Goal: Ask a question: Seek information or help from site administrators or community

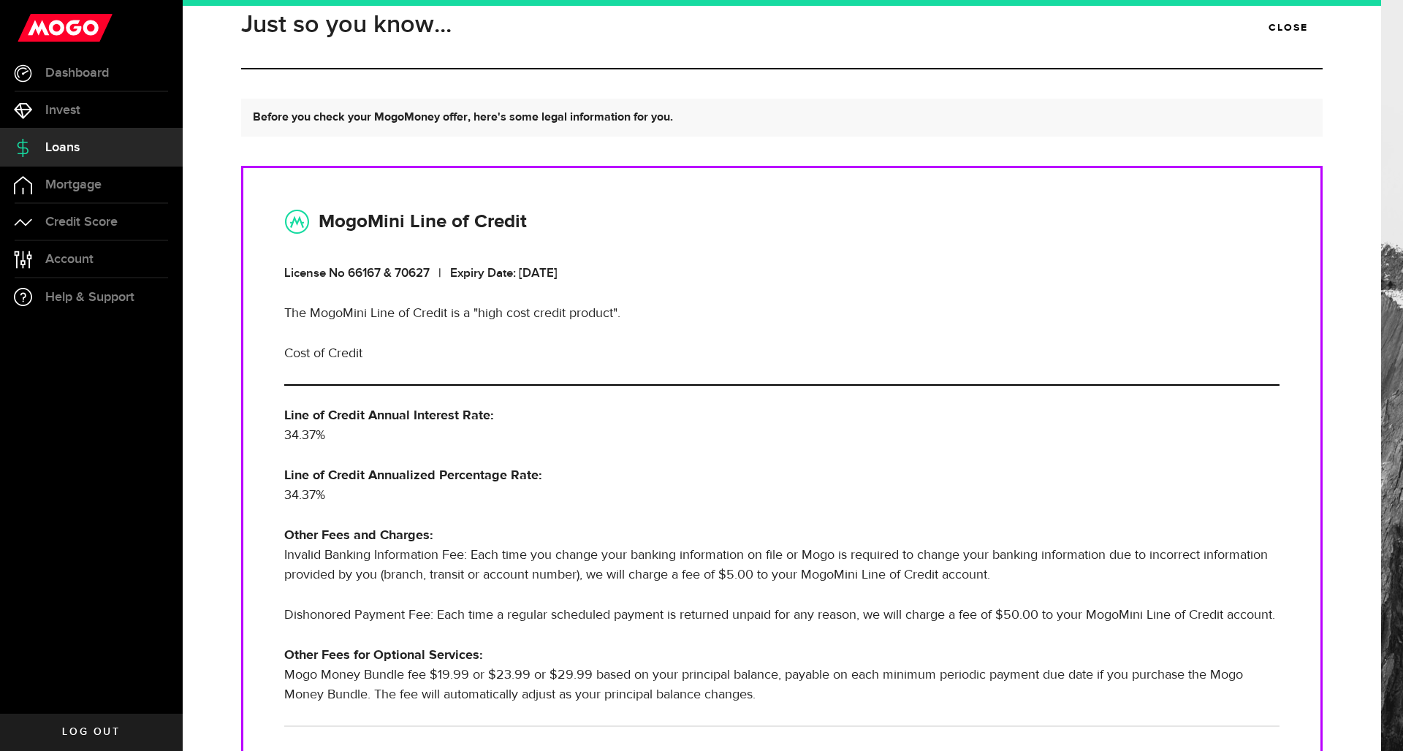
scroll to position [262, 0]
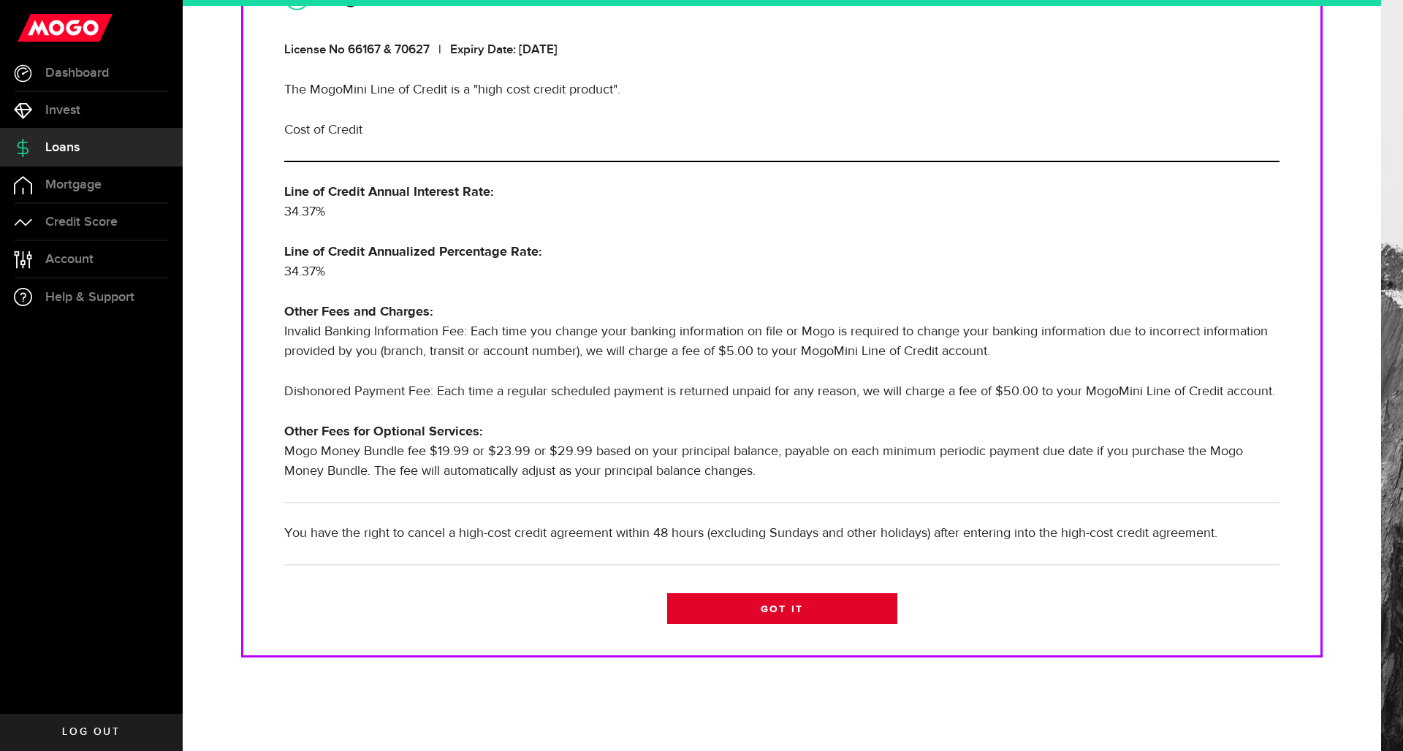
click at [780, 617] on link "Got it" at bounding box center [782, 608] width 230 height 31
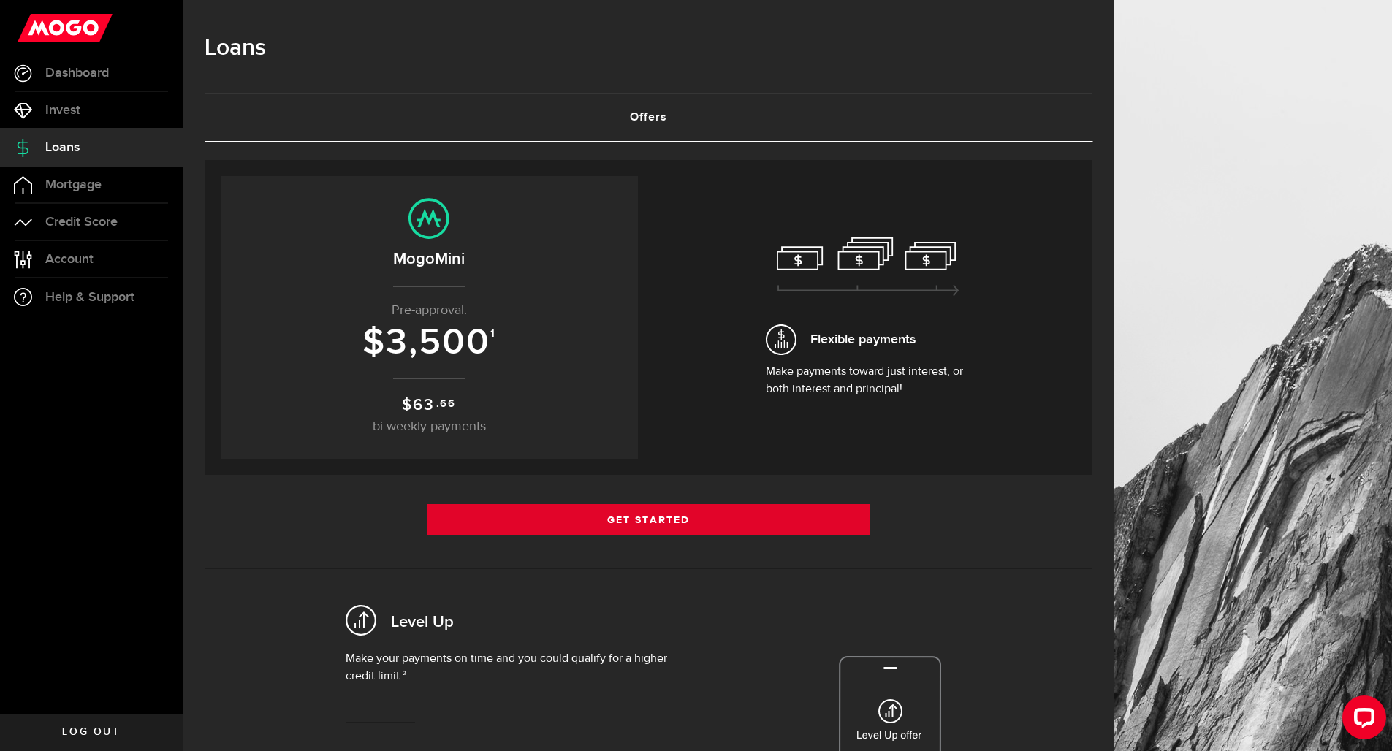
click at [678, 525] on link "Get Started" at bounding box center [649, 519] width 444 height 31
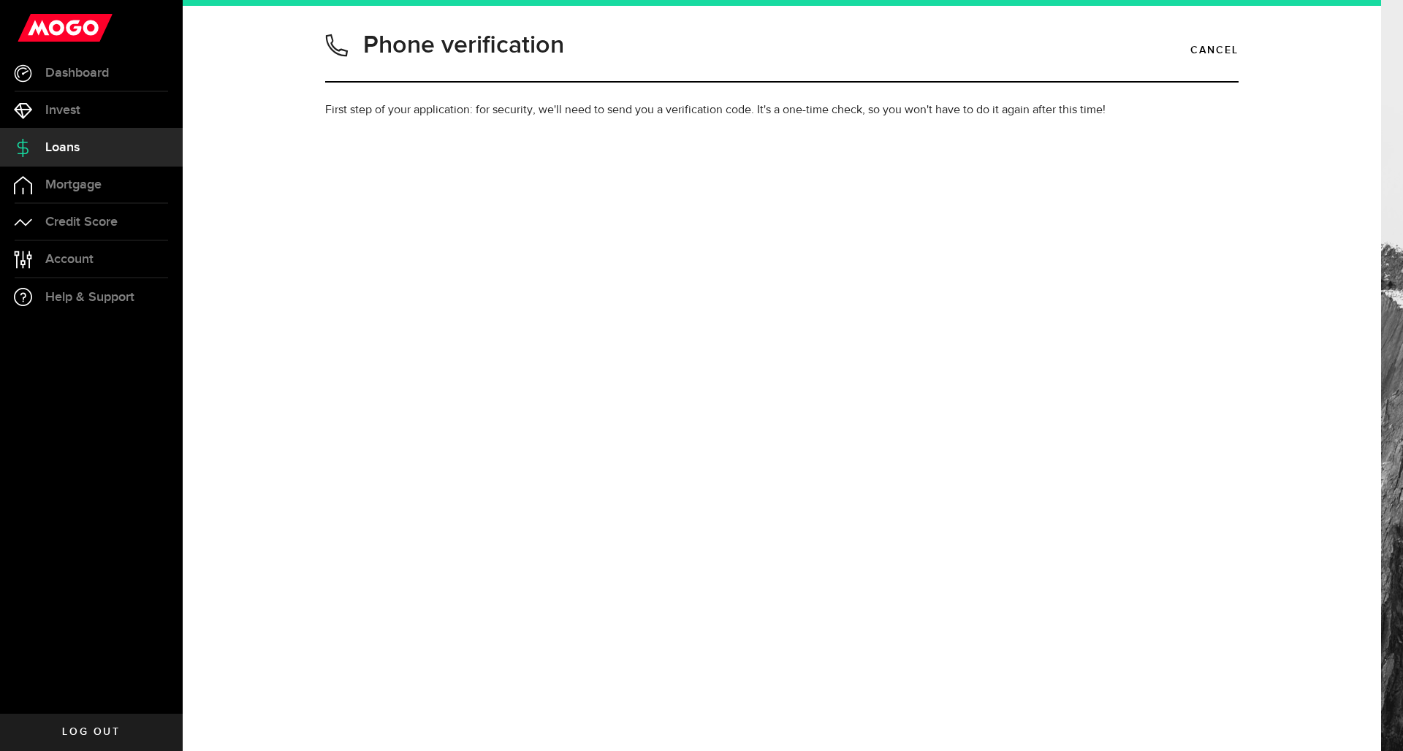
type input "2042277125"
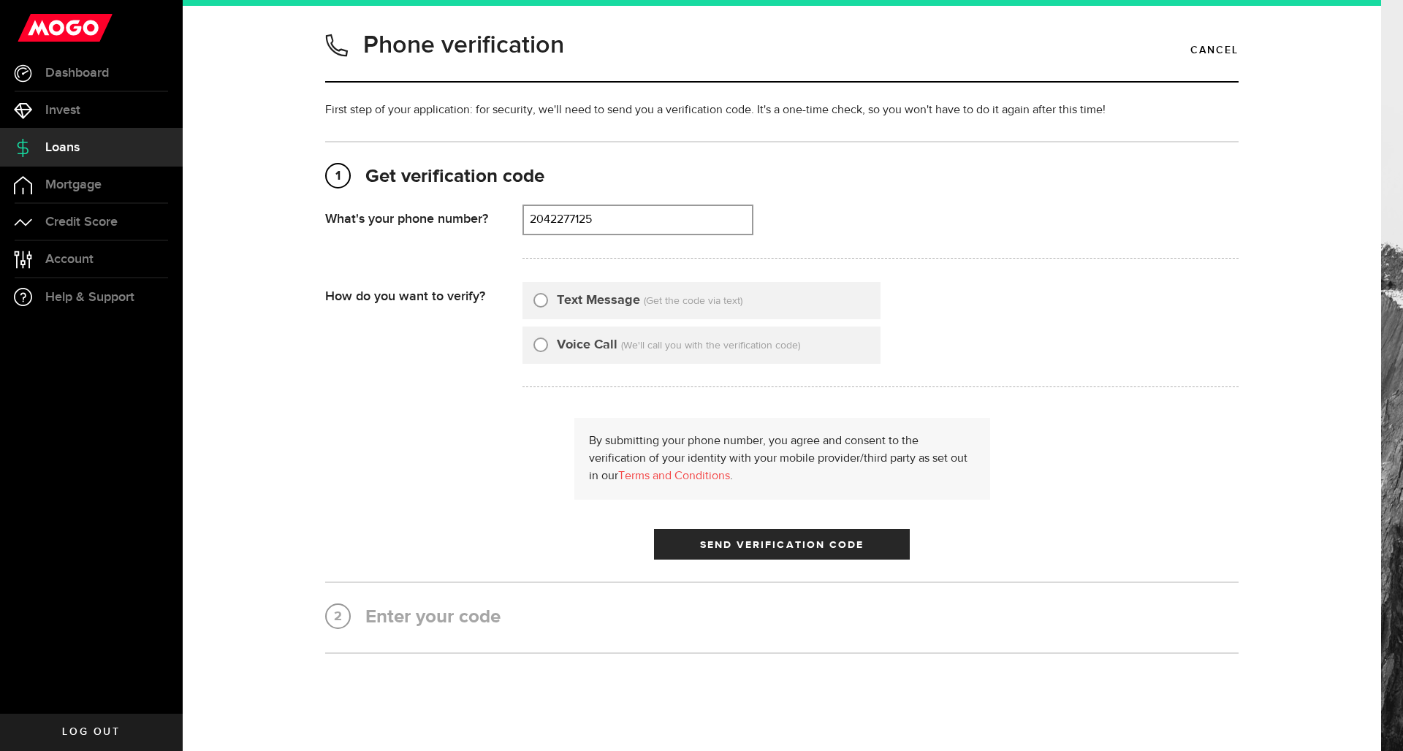
click at [580, 302] on label "Text Message" at bounding box center [598, 301] width 83 height 20
click at [548, 302] on input "Text Message" at bounding box center [540, 298] width 15 height 15
radio input "true"
click at [585, 339] on label "Voice Call" at bounding box center [587, 345] width 61 height 20
click at [548, 339] on input "Voice Call" at bounding box center [540, 342] width 15 height 15
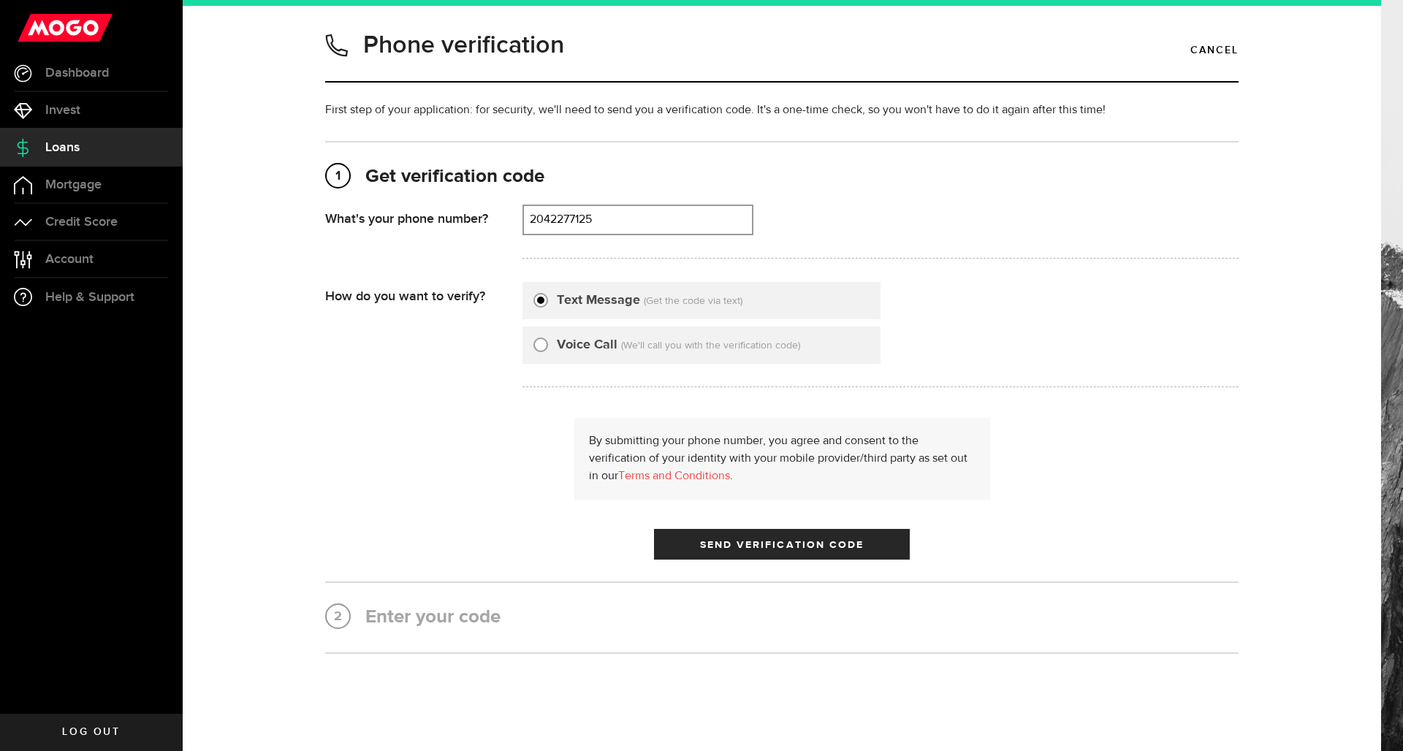
radio input "true"
click at [582, 300] on label "Text Message" at bounding box center [598, 301] width 83 height 20
click at [548, 300] on input "Text Message" at bounding box center [540, 298] width 15 height 15
radio input "true"
click at [737, 543] on span "Send Verification Code" at bounding box center [782, 545] width 164 height 10
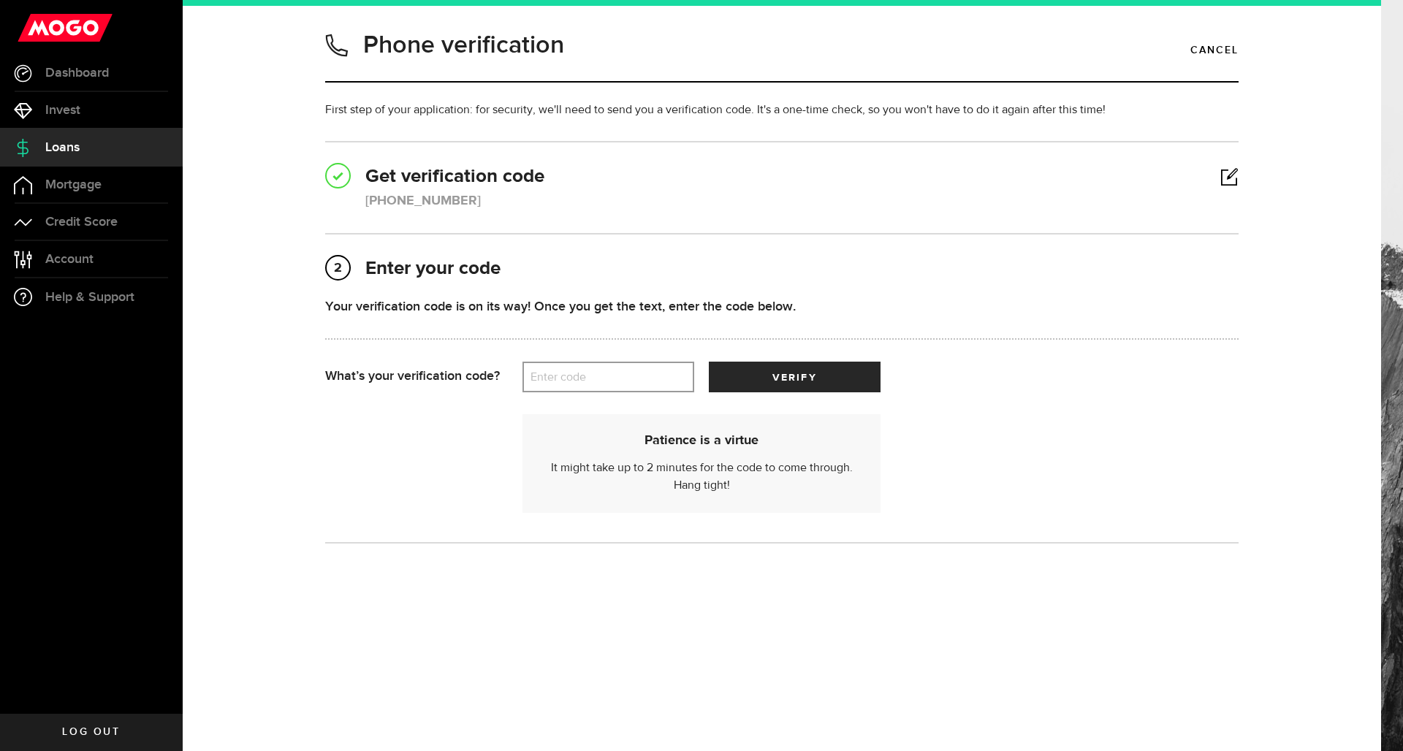
click at [653, 384] on label "Enter code" at bounding box center [608, 377] width 172 height 30
click at [653, 384] on input "Enter code" at bounding box center [608, 377] width 172 height 31
type input "03121"
click at [762, 375] on button "verify" at bounding box center [795, 377] width 172 height 31
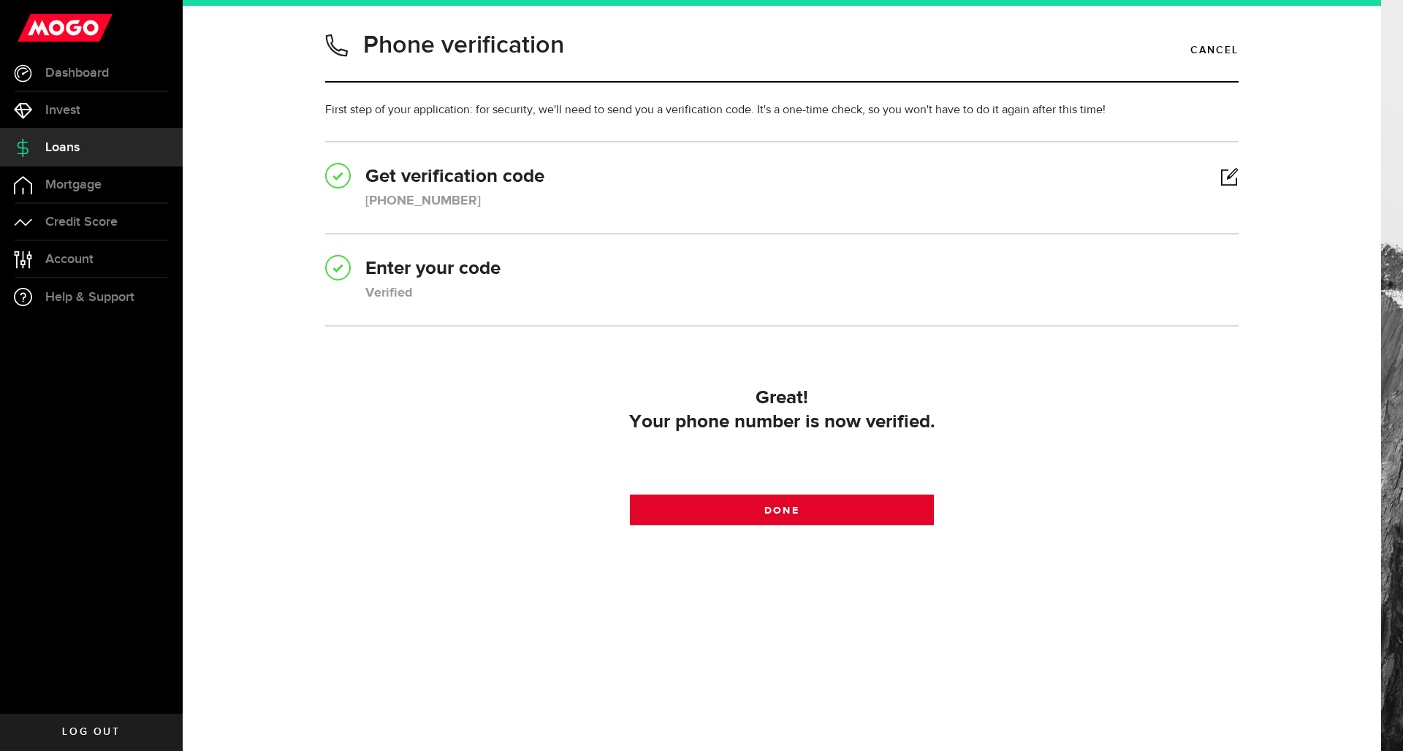
click at [786, 510] on span at bounding box center [781, 513] width 18 height 18
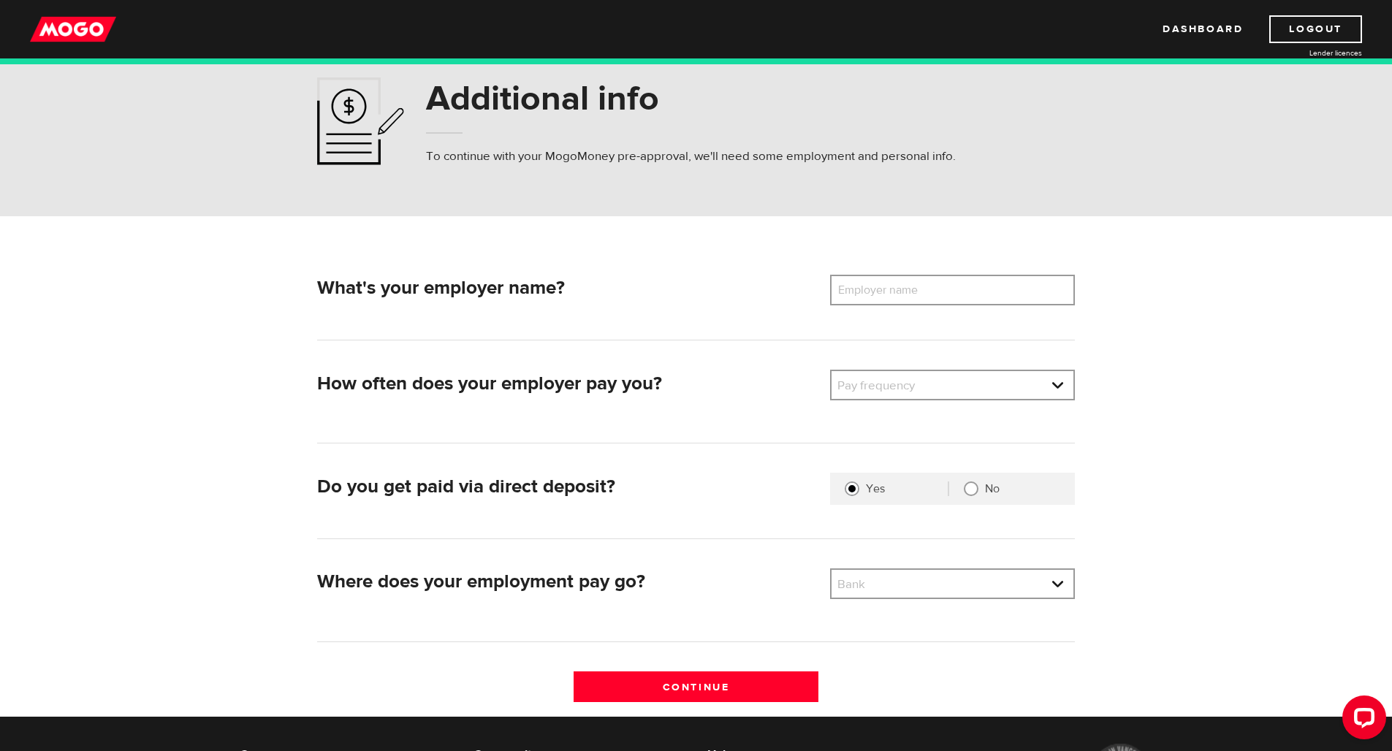
scroll to position [72, 0]
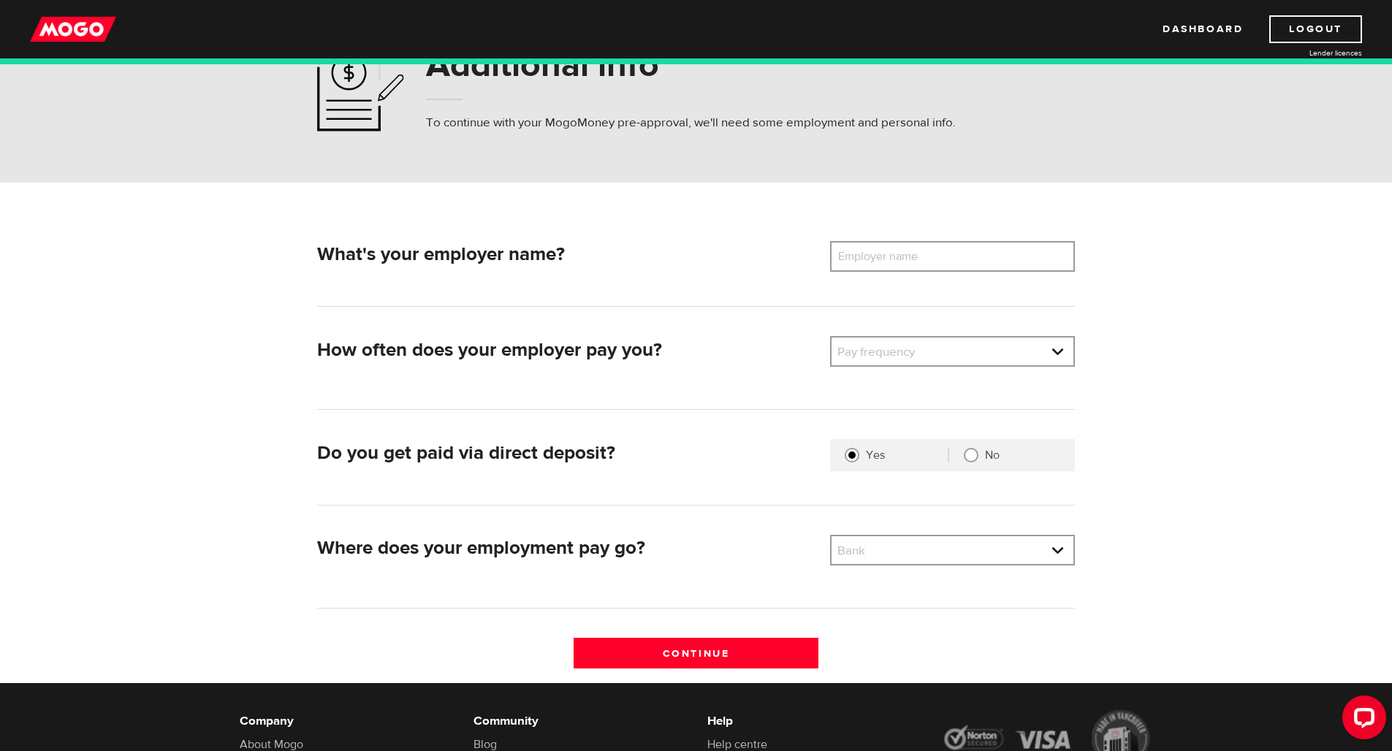
click at [910, 259] on label "Employer name" at bounding box center [889, 256] width 118 height 31
click at [910, 259] on input "Employer name" at bounding box center [952, 256] width 245 height 31
type input "f"
type input "Farmers Edge Inc."
click at [935, 349] on link at bounding box center [953, 352] width 242 height 28
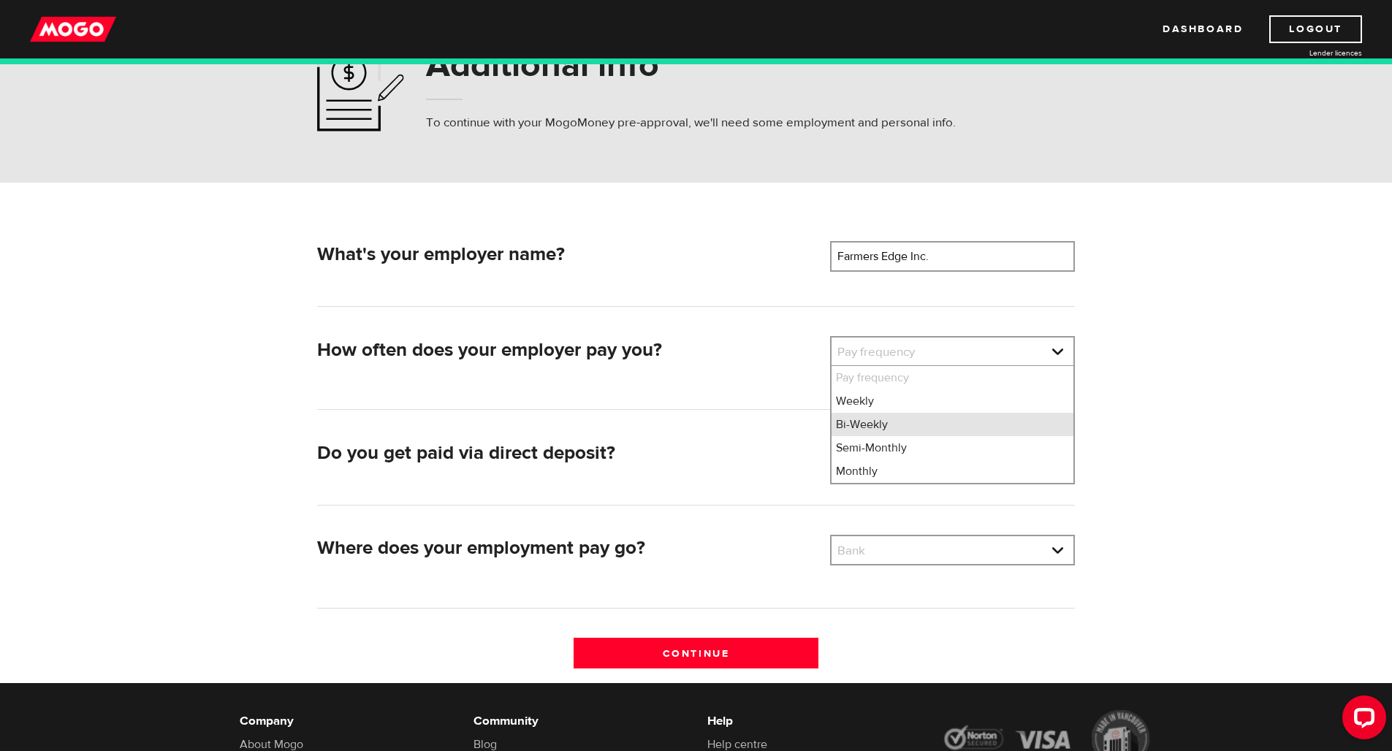
click at [924, 423] on li "Bi-Weekly" at bounding box center [953, 424] width 242 height 23
select select "2"
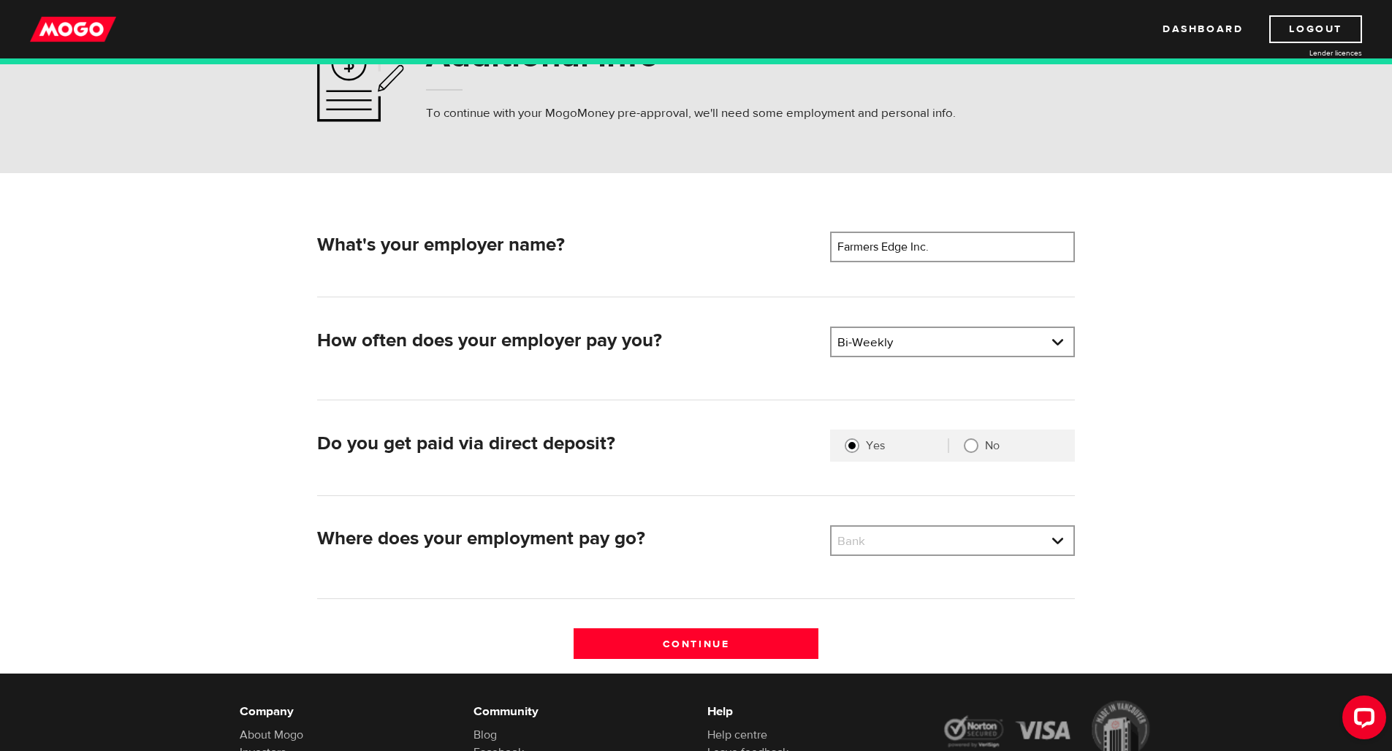
scroll to position [167, 0]
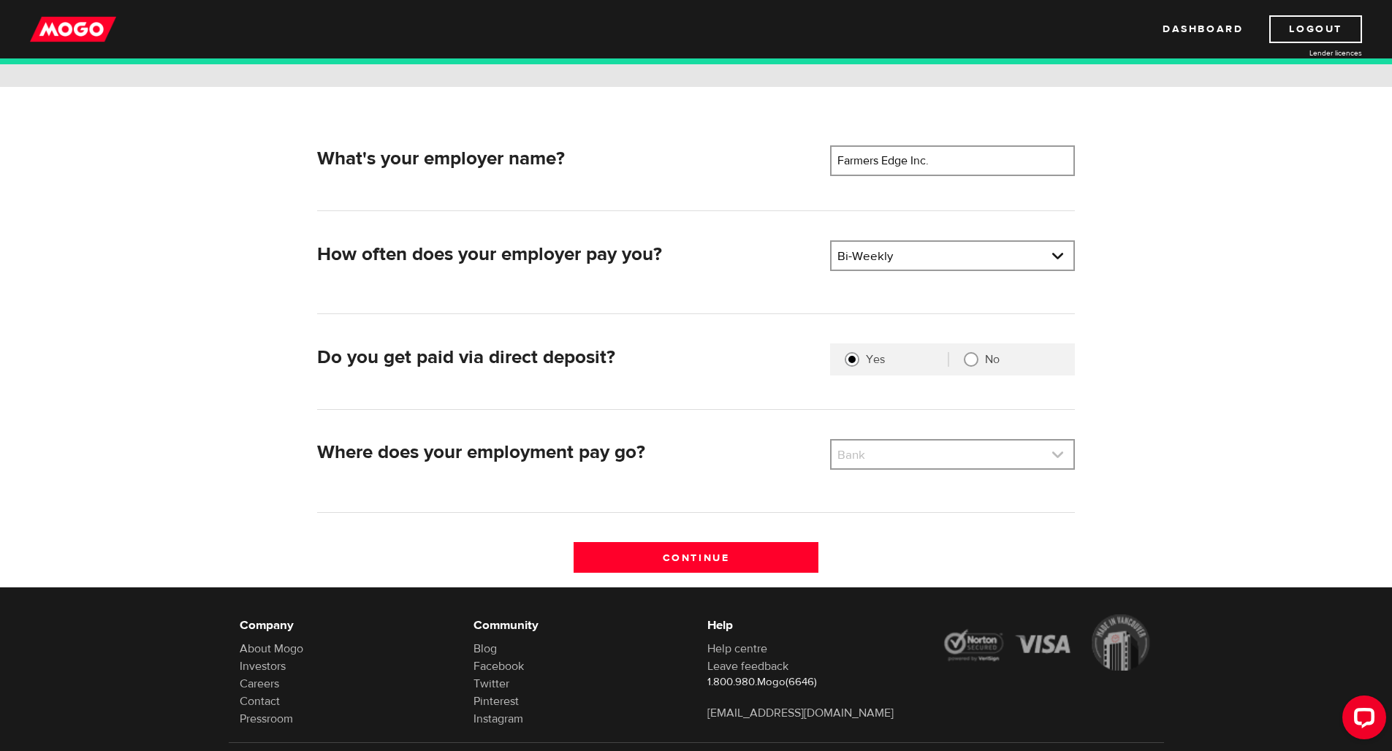
click at [884, 457] on link at bounding box center [953, 455] width 242 height 28
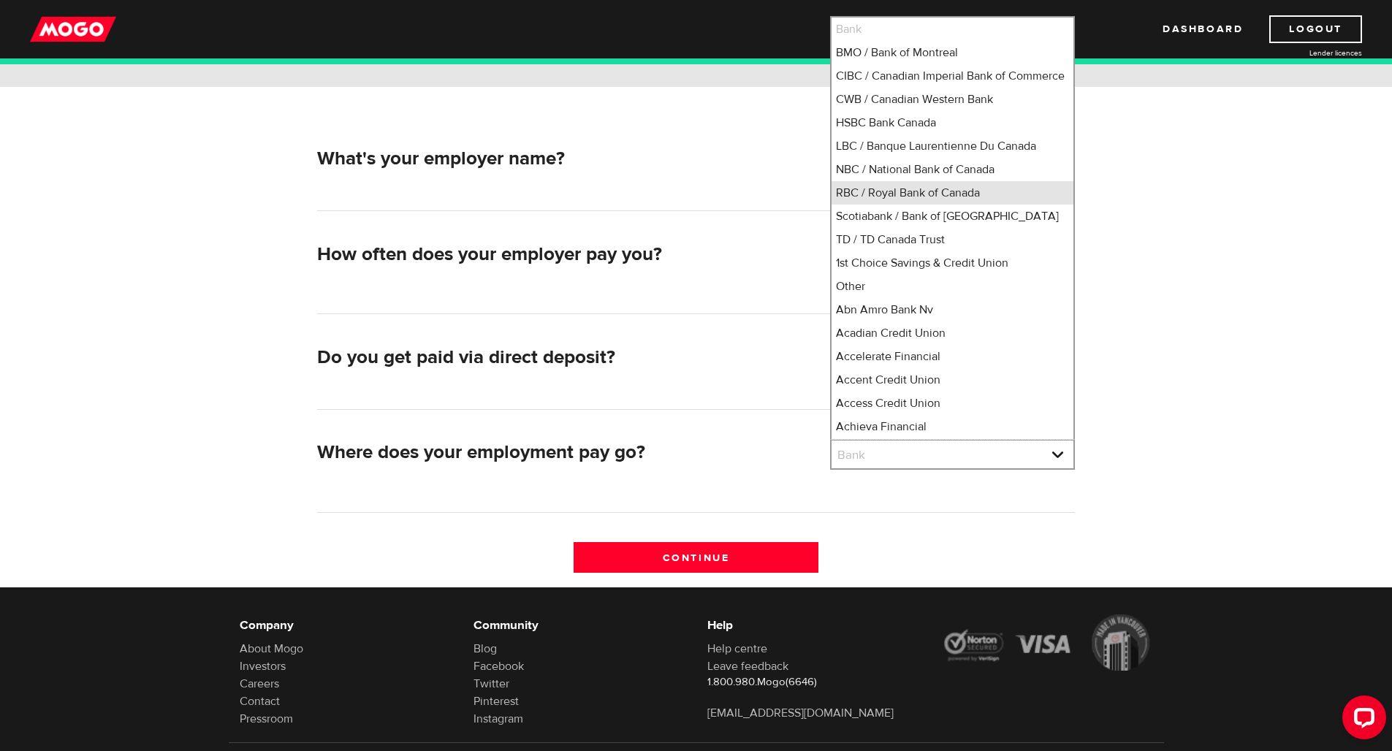
click at [886, 205] on li "RBC / Royal Bank of Canada" at bounding box center [953, 192] width 242 height 23
select select "8"
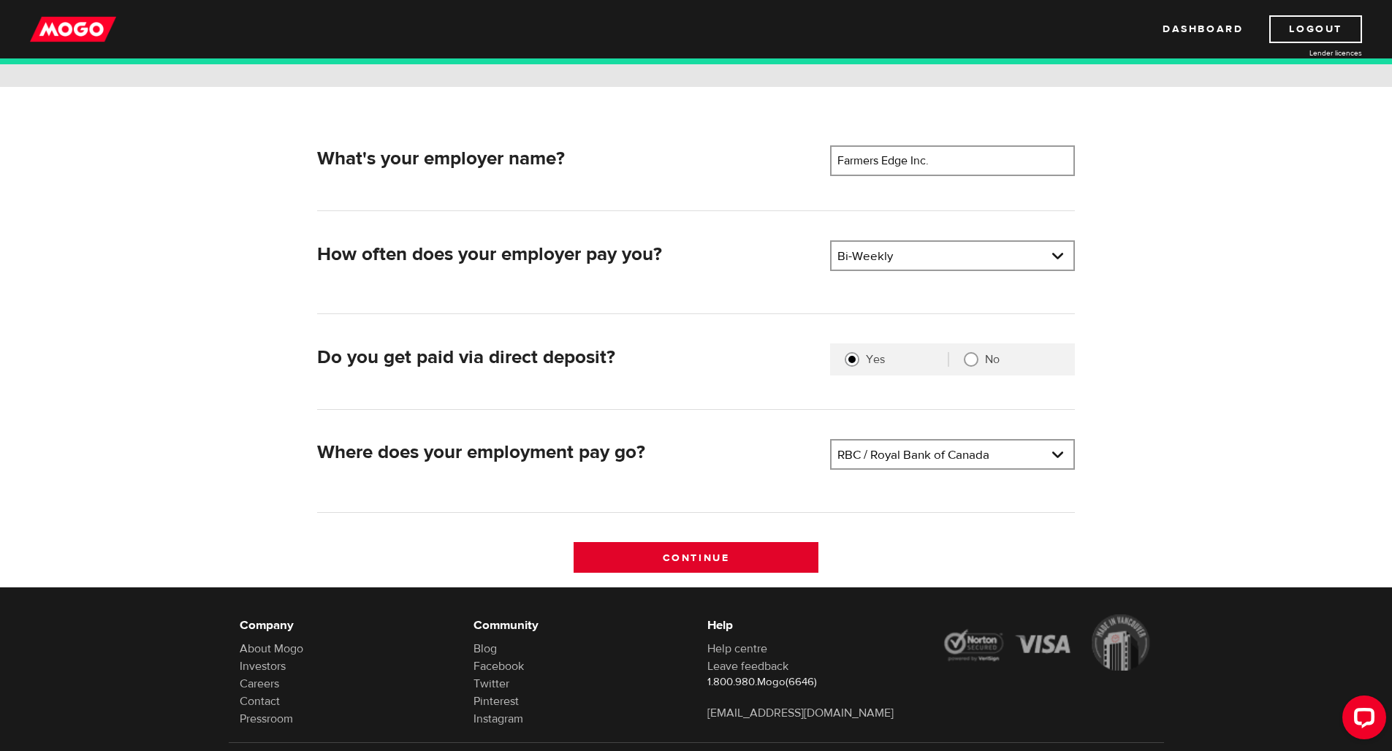
click at [750, 552] on input "Continue" at bounding box center [696, 557] width 245 height 31
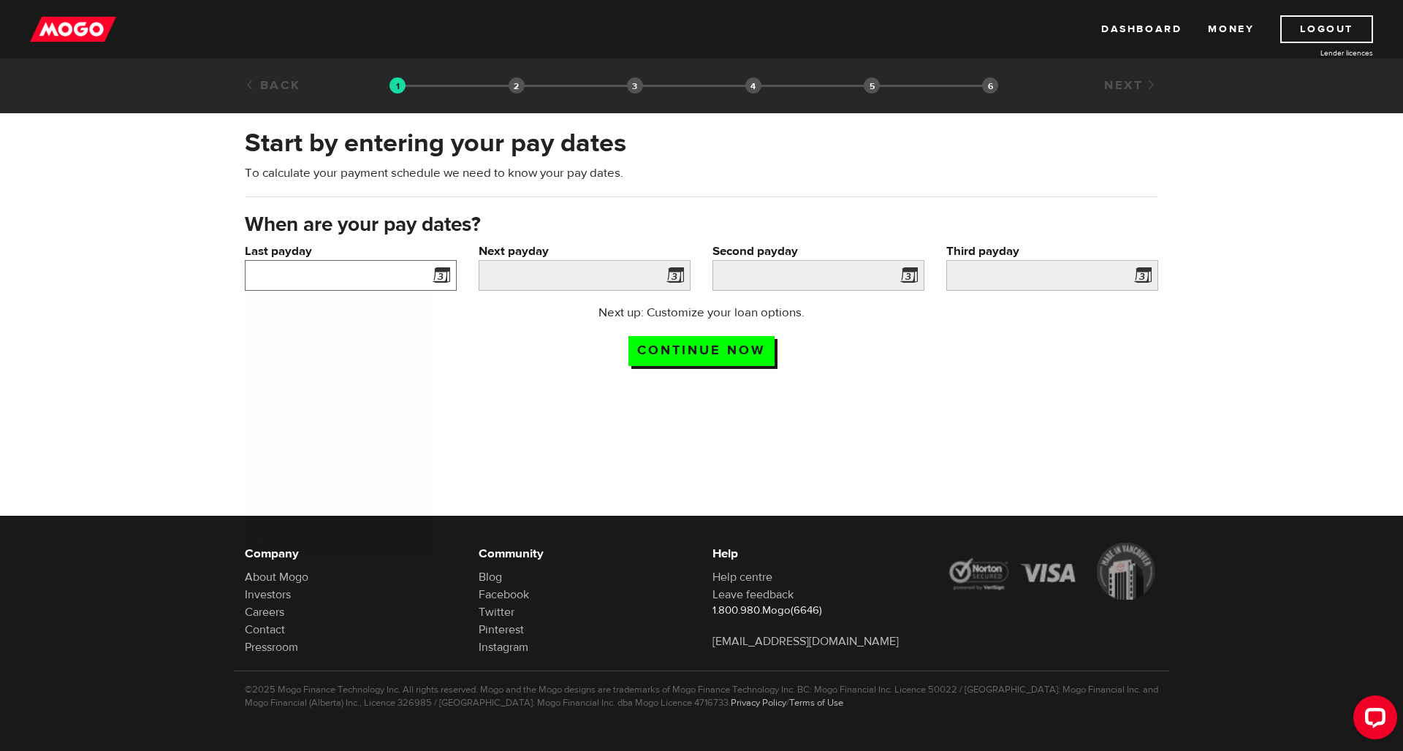
click at [400, 270] on input "Last payday" at bounding box center [351, 275] width 212 height 31
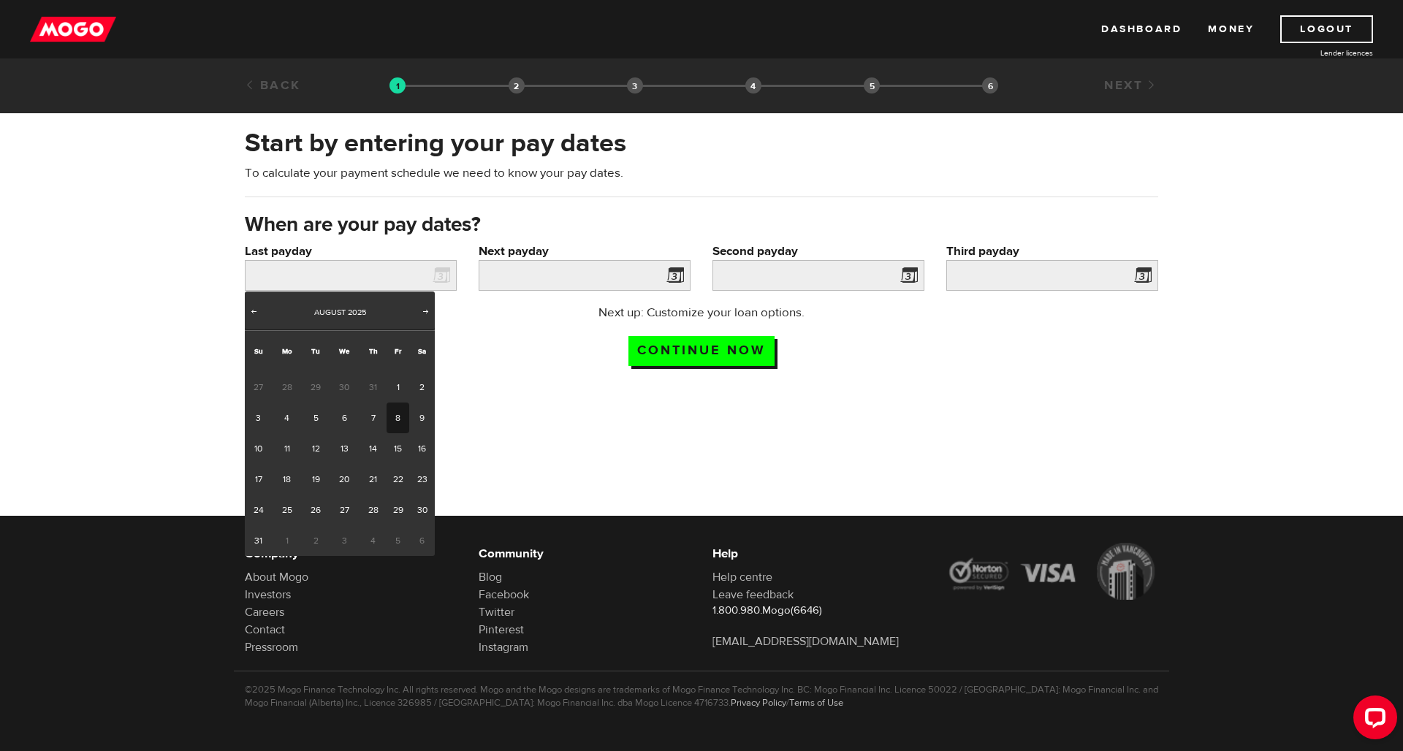
click at [391, 420] on link "8" at bounding box center [398, 418] width 23 height 31
type input "2025/08/08"
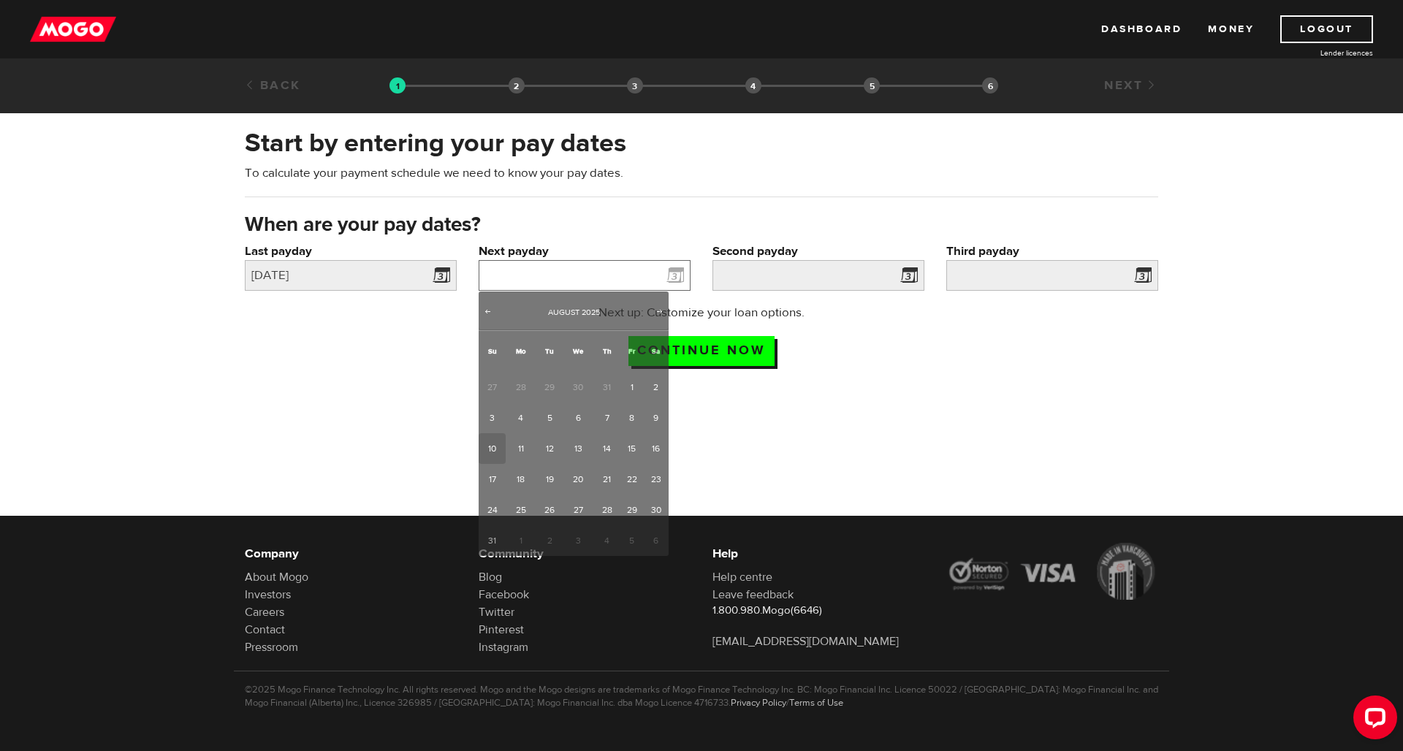
click at [497, 282] on input "Next payday" at bounding box center [585, 275] width 212 height 31
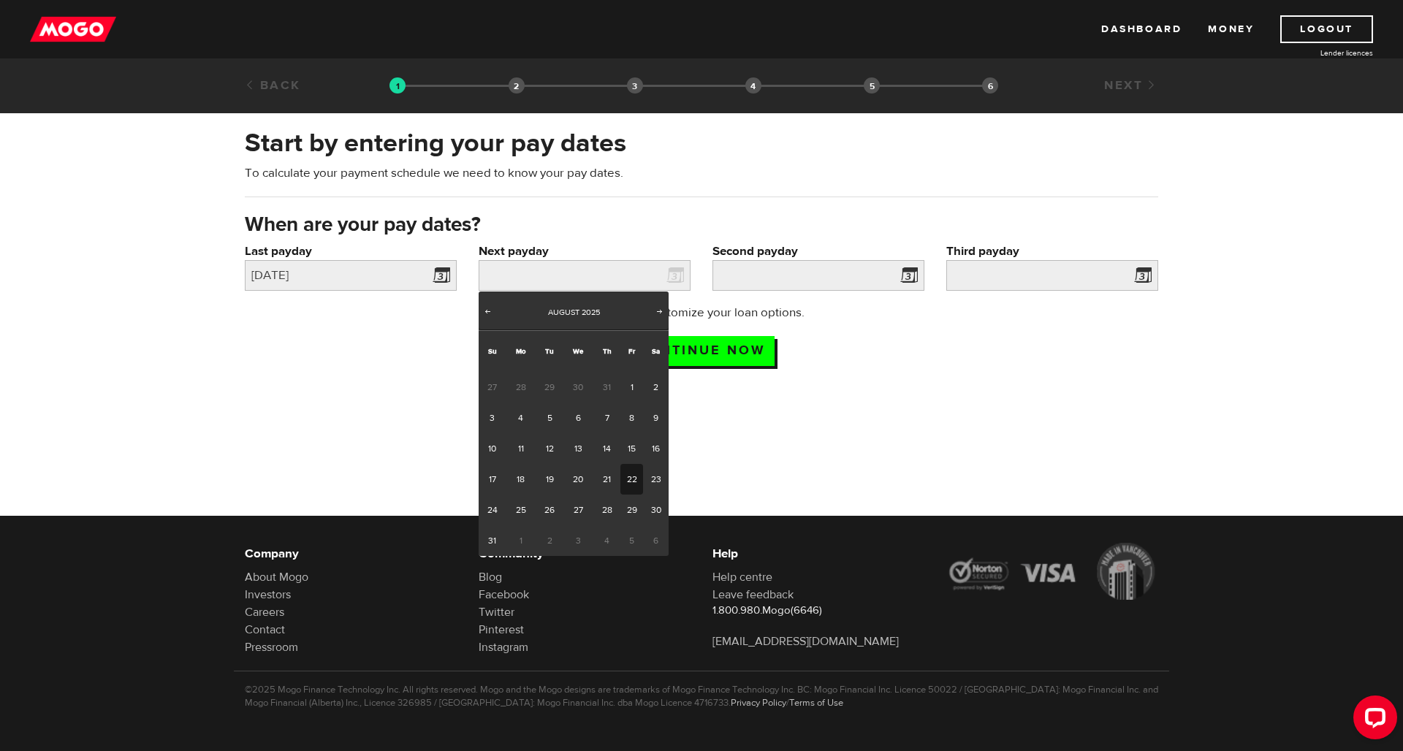
click at [630, 486] on link "22" at bounding box center [631, 479] width 23 height 31
type input "2025/08/22"
type input "2025/9/5"
type input "2025/9/19"
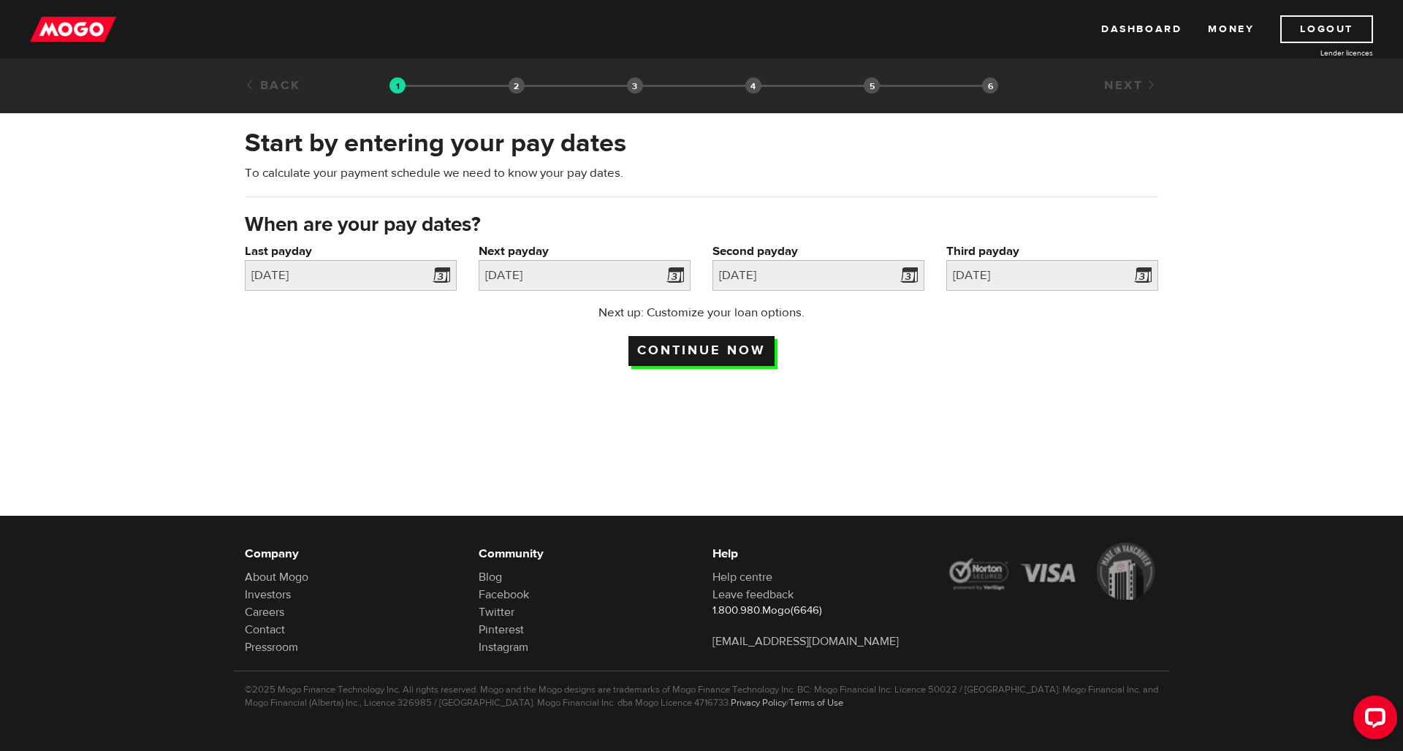
click at [716, 355] on input "Continue now" at bounding box center [701, 351] width 146 height 30
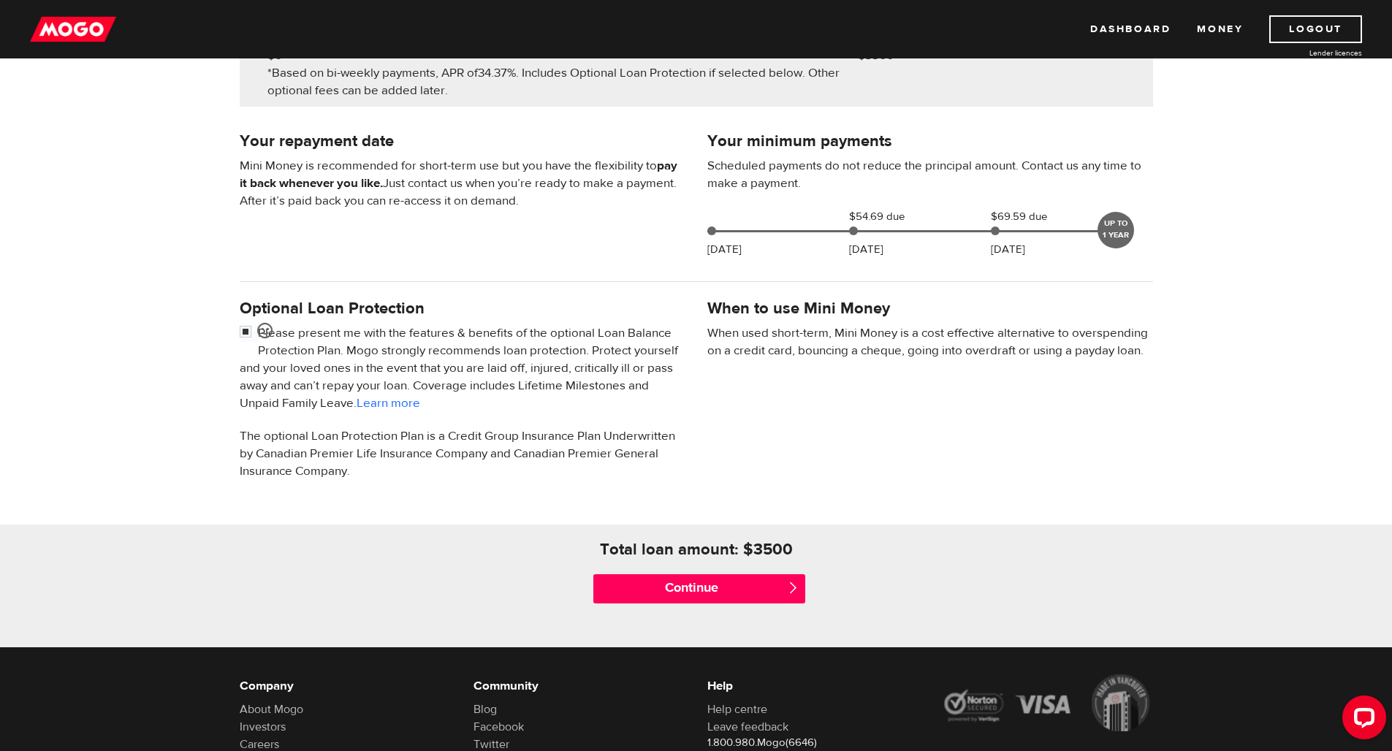
scroll to position [338, 0]
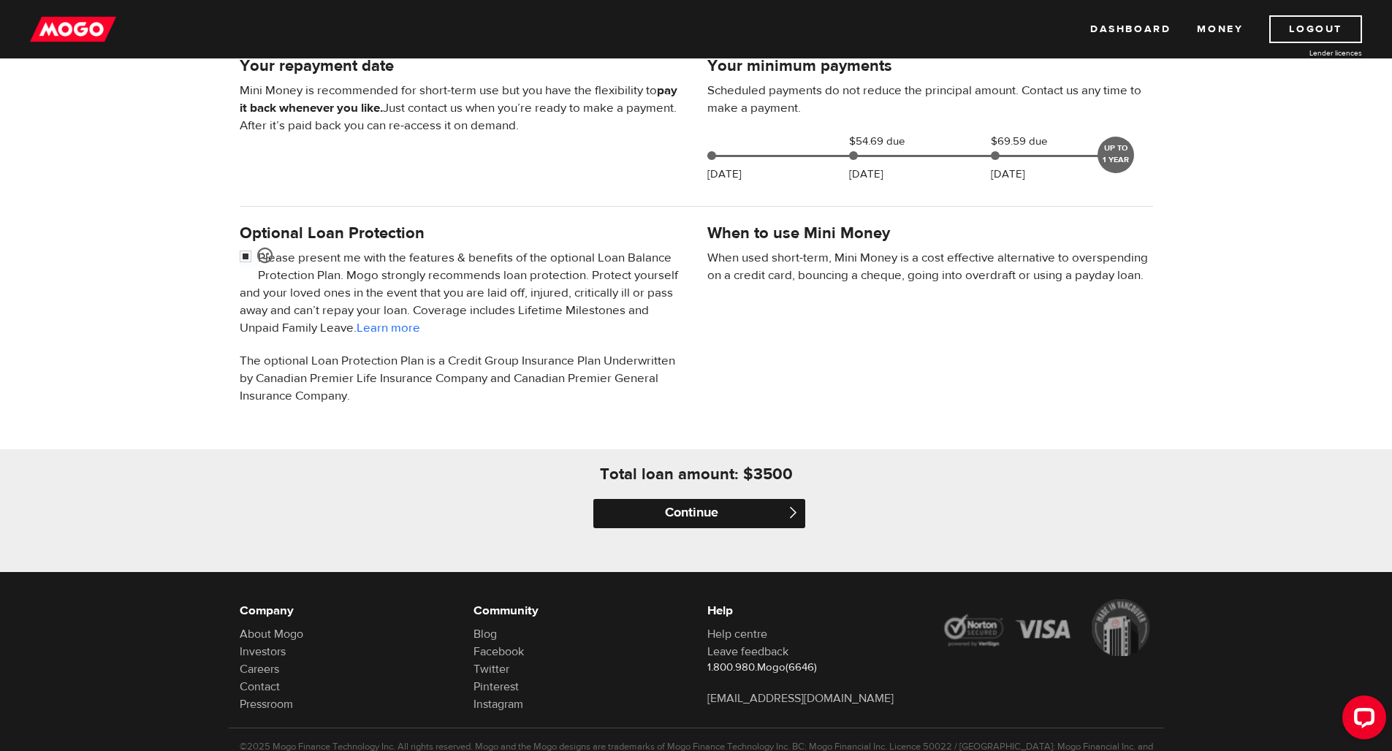
click at [682, 511] on input "Continue" at bounding box center [699, 513] width 212 height 29
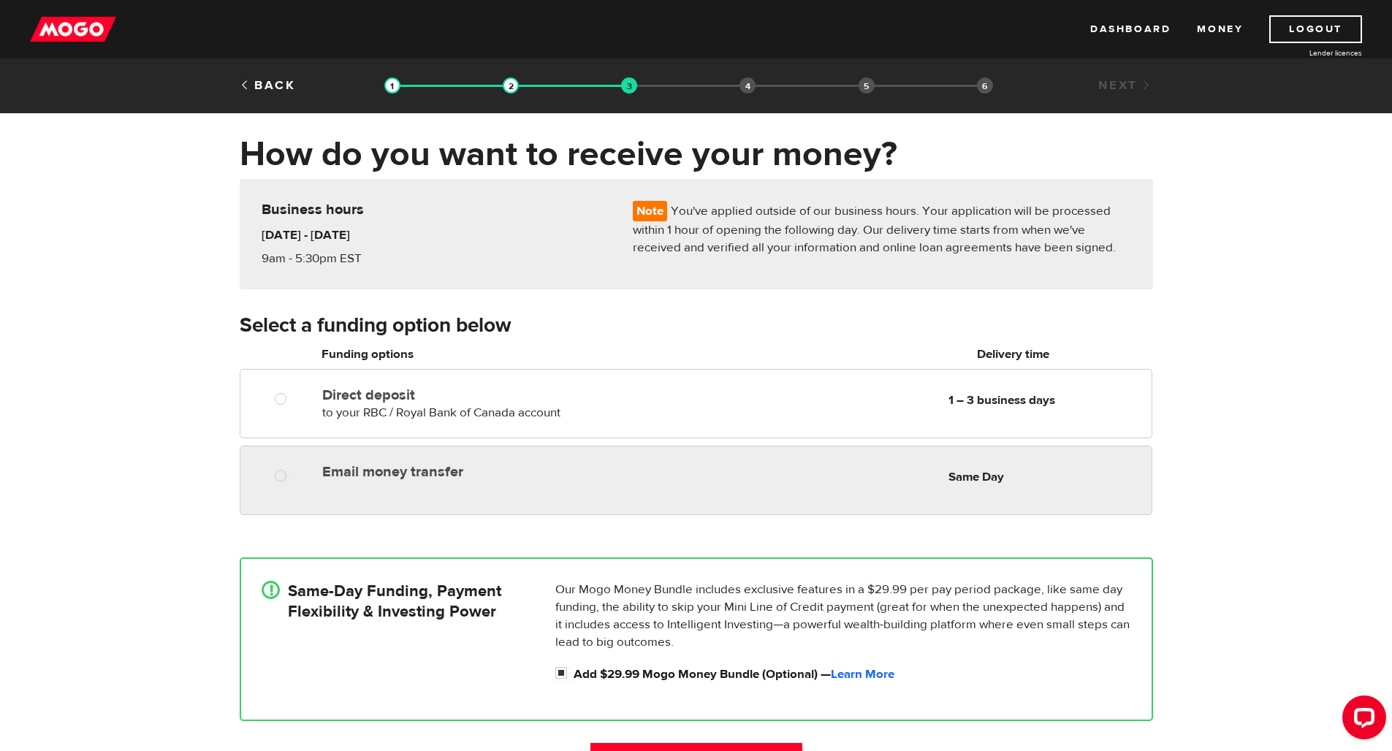
radio input "true"
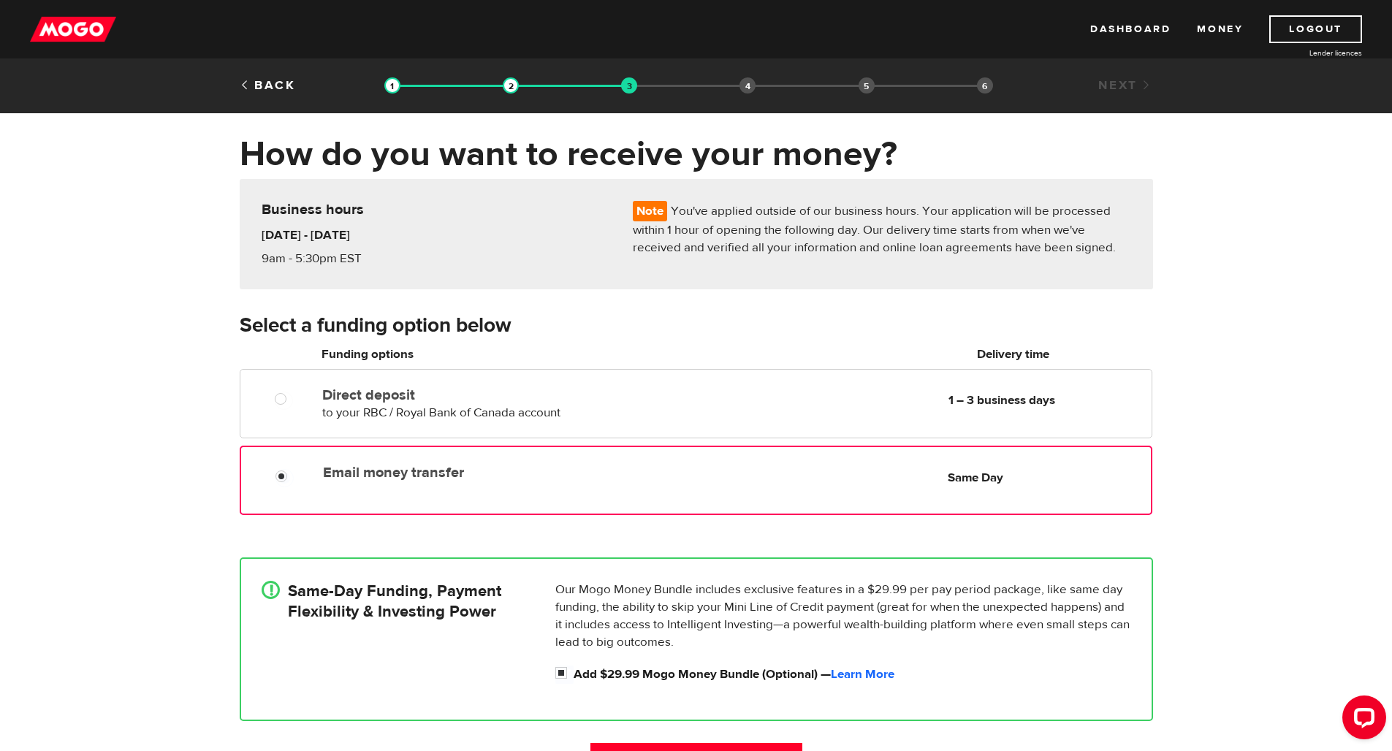
click at [409, 463] on div "Email money transfer Delivery in Same Day" at bounding box center [490, 469] width 347 height 23
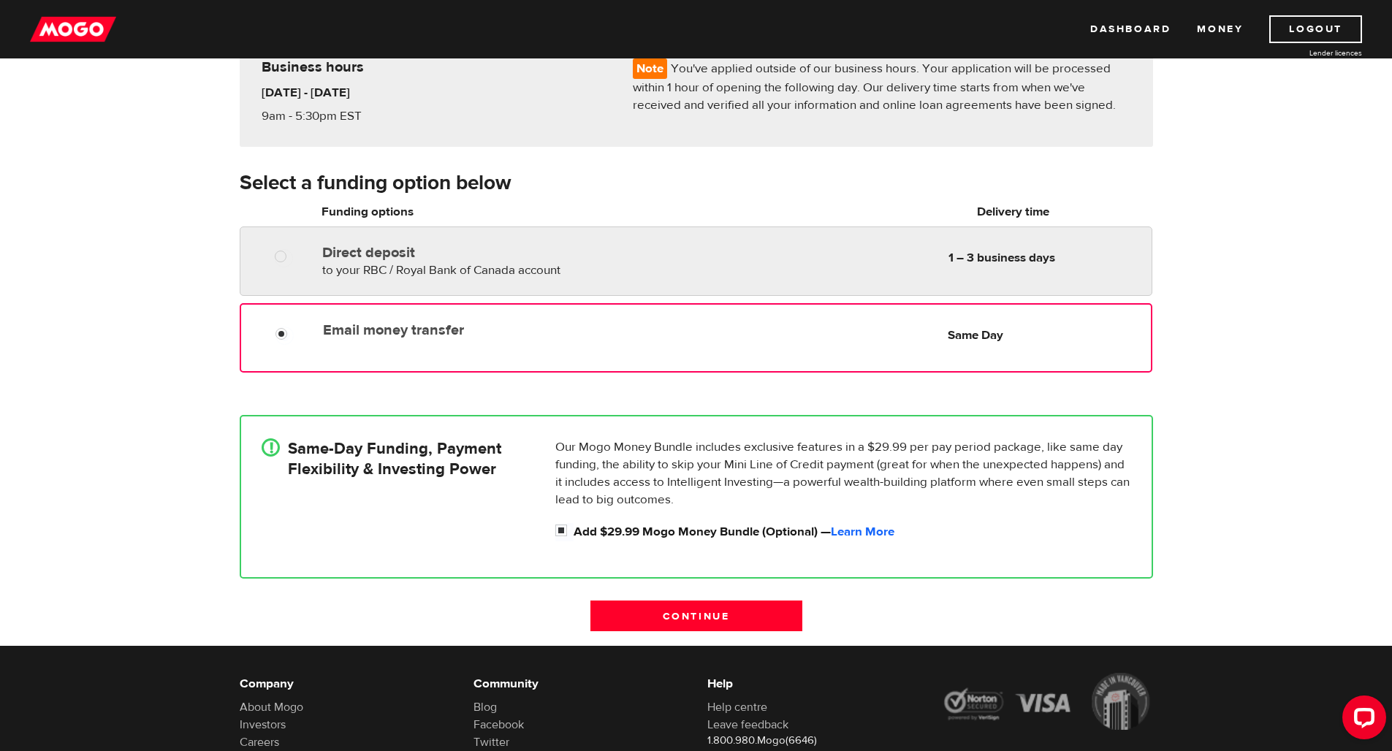
scroll to position [218, 0]
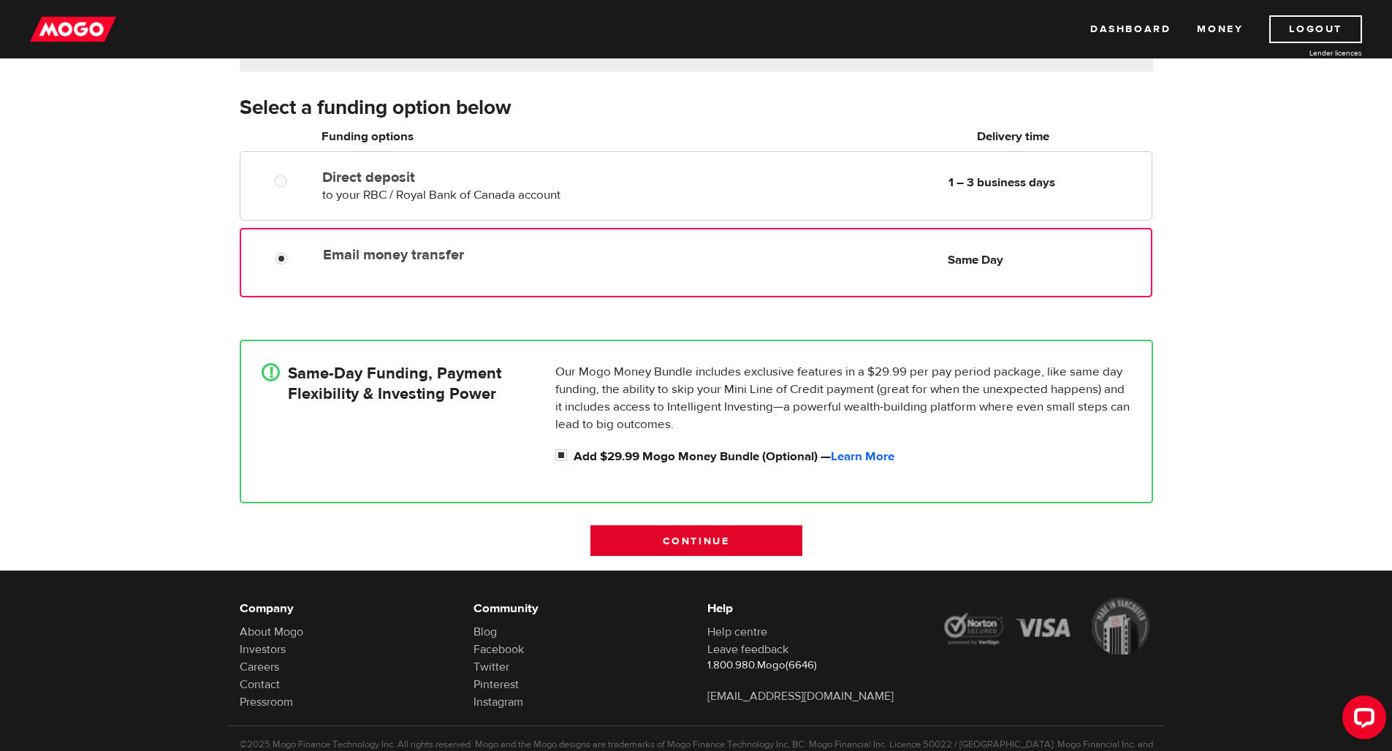
click at [682, 532] on input "Continue" at bounding box center [696, 540] width 212 height 31
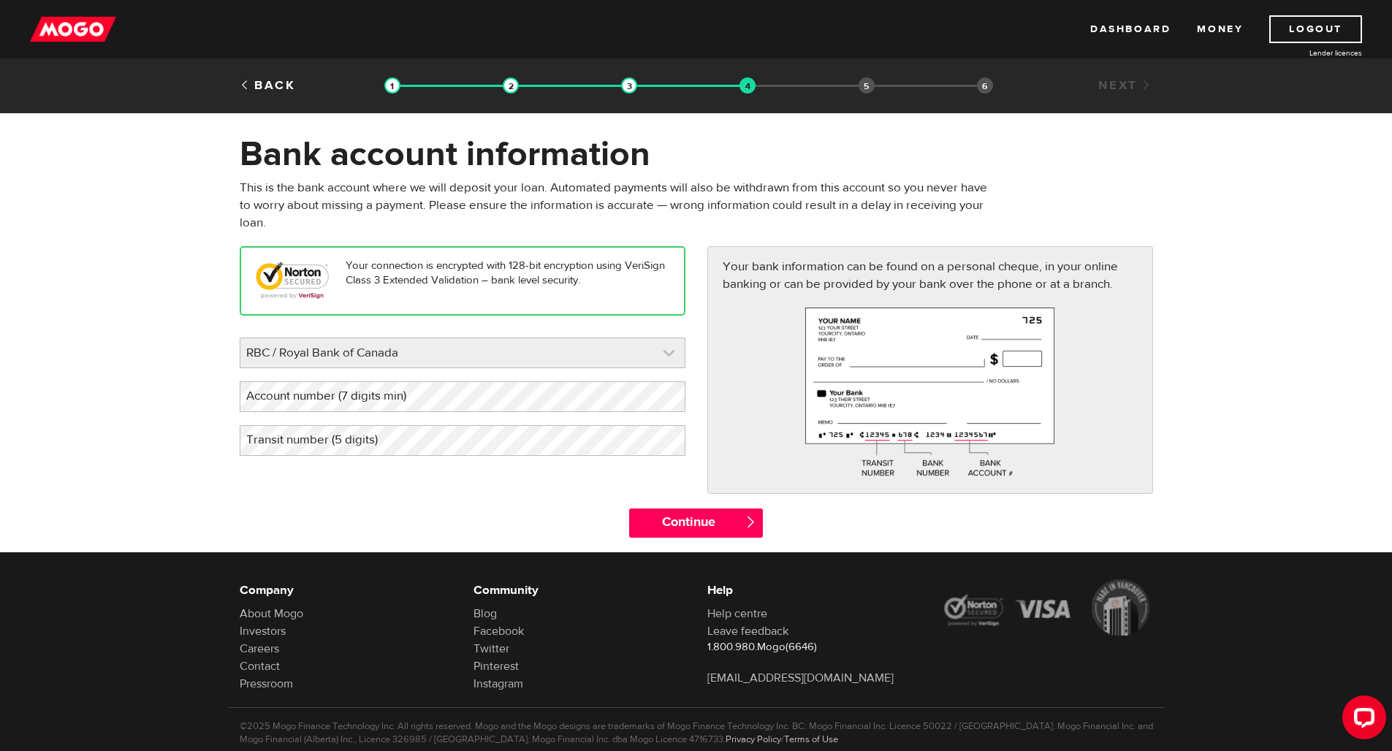
click at [542, 356] on link at bounding box center [462, 352] width 444 height 29
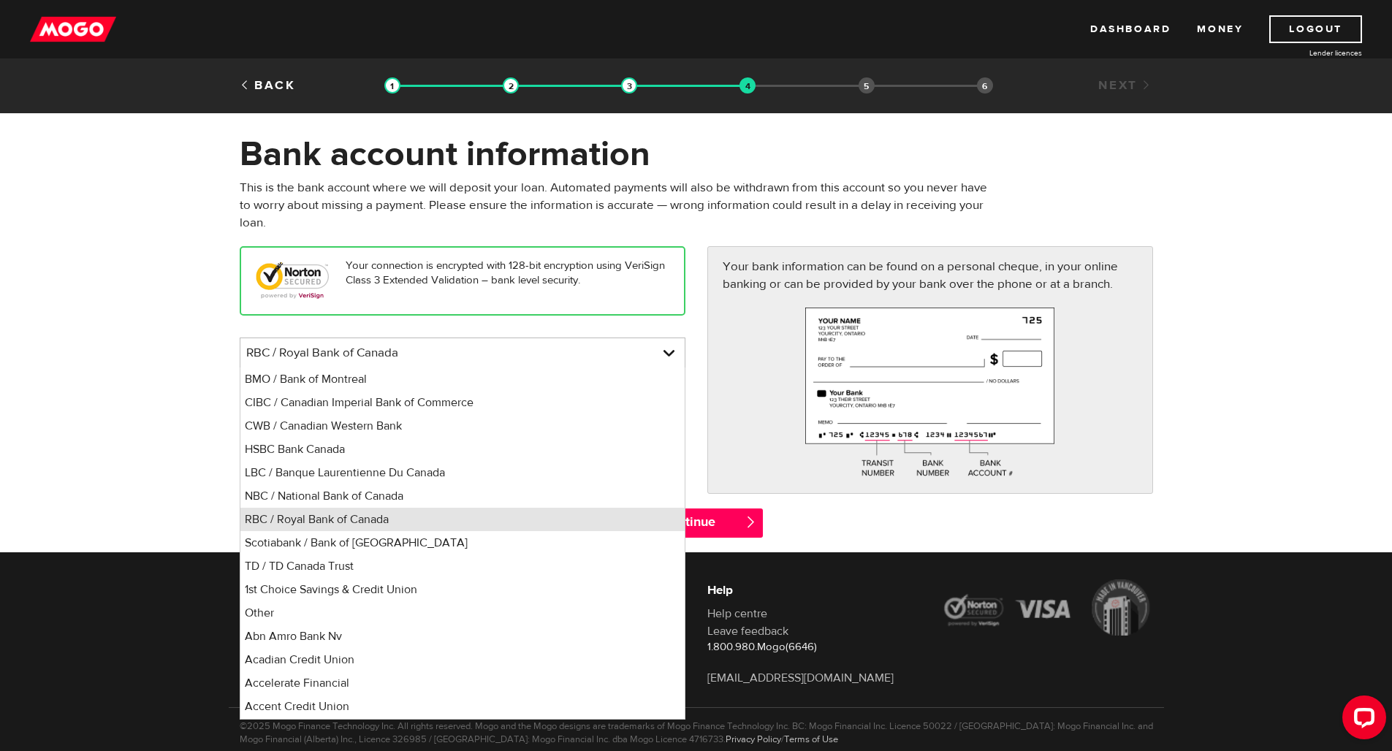
click at [469, 525] on li "RBC / Royal Bank of Canada" at bounding box center [462, 519] width 444 height 23
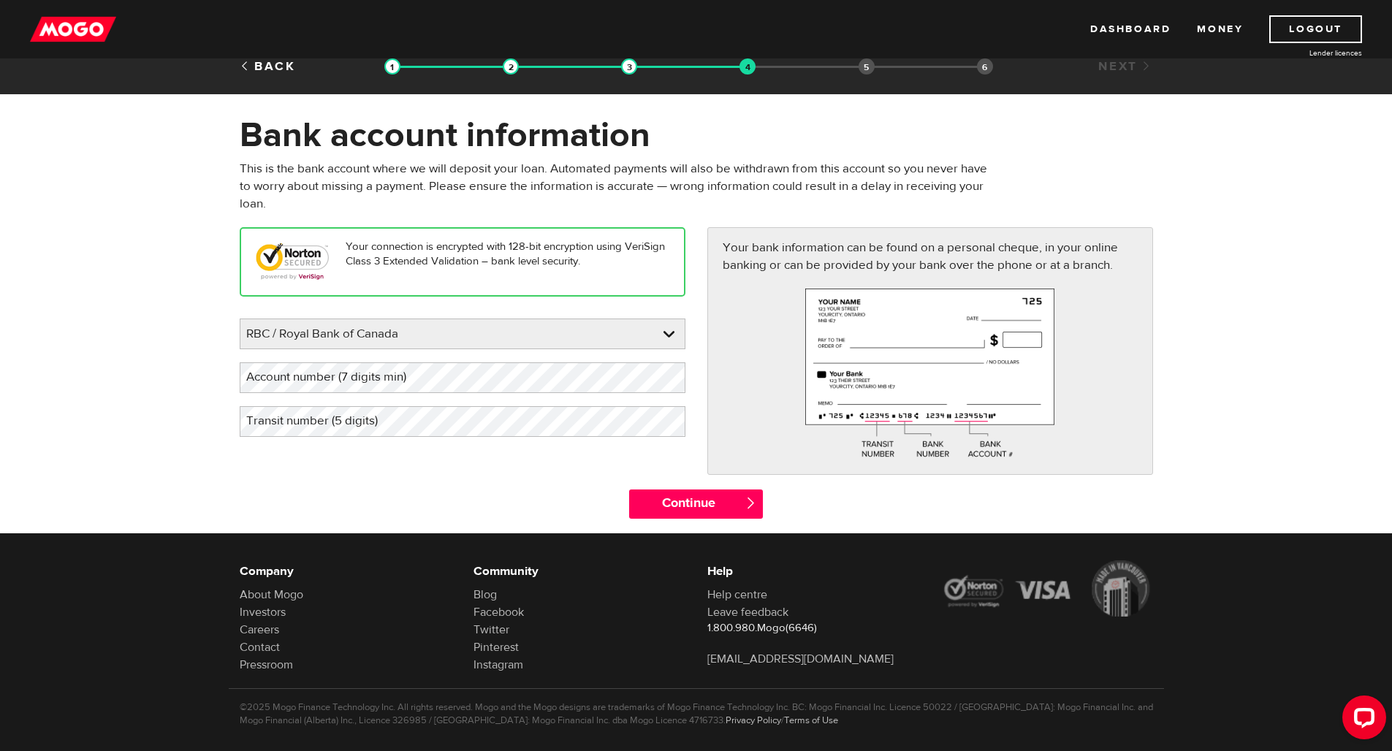
scroll to position [37, 0]
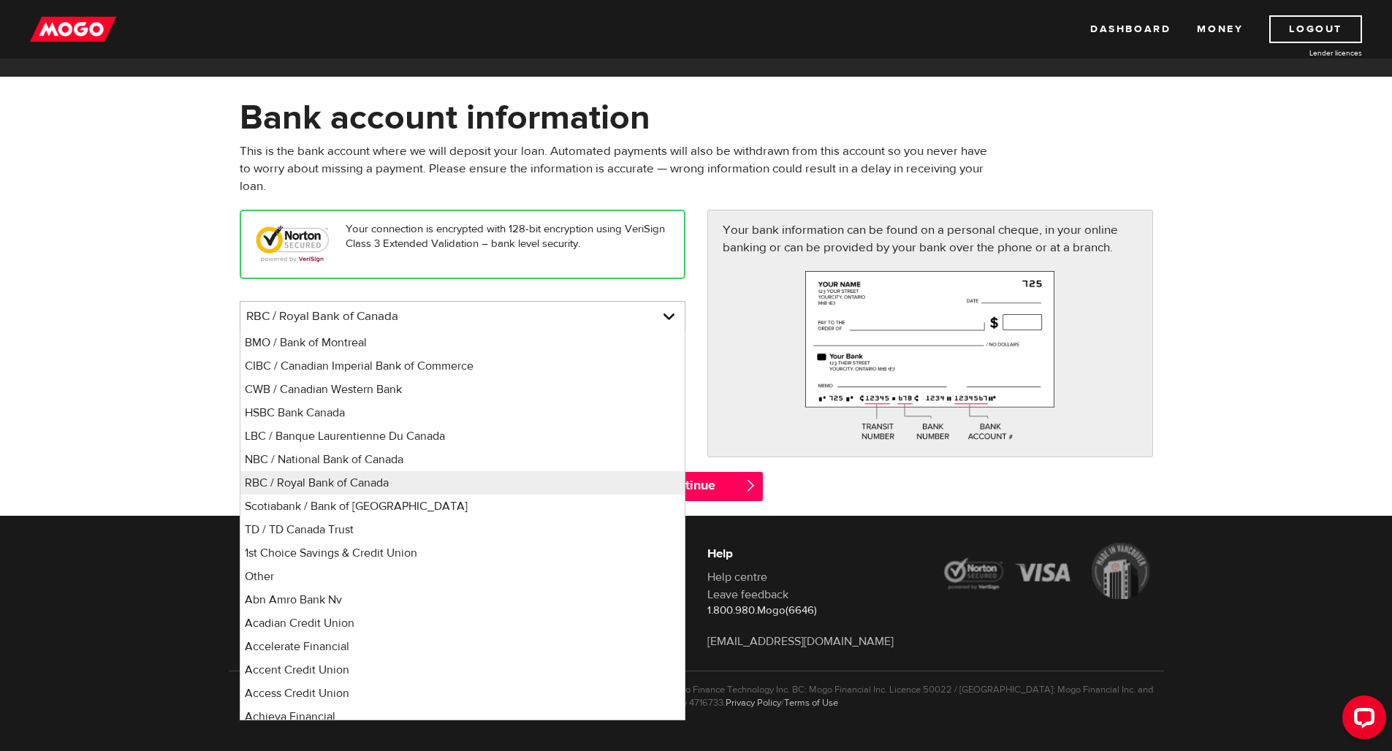
click at [1191, 415] on form "Bank account information Oops! Please review the areas highlighted below and ma…" at bounding box center [696, 305] width 1392 height 419
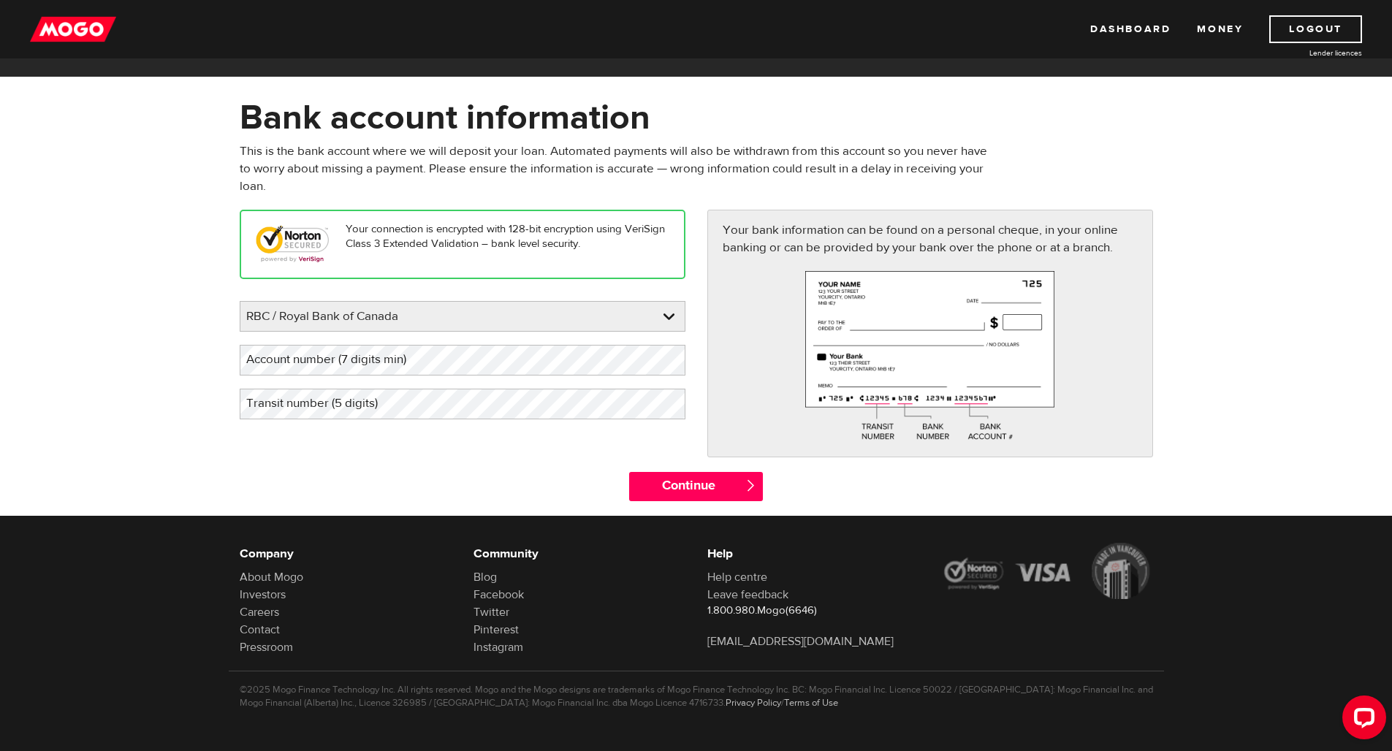
click at [499, 476] on div "Continue " at bounding box center [696, 494] width 935 height 44
click at [549, 151] on p "This is the bank account where we will deposit your loan. Automated payments wi…" at bounding box center [619, 168] width 758 height 53
click at [489, 446] on div "Your connection is encrypted with 128-bit encryption using VeriSign Class 3 Ext…" at bounding box center [696, 341] width 935 height 262
click at [473, 482] on div "Continue " at bounding box center [696, 494] width 935 height 44
click at [685, 483] on input "Continue" at bounding box center [696, 486] width 134 height 29
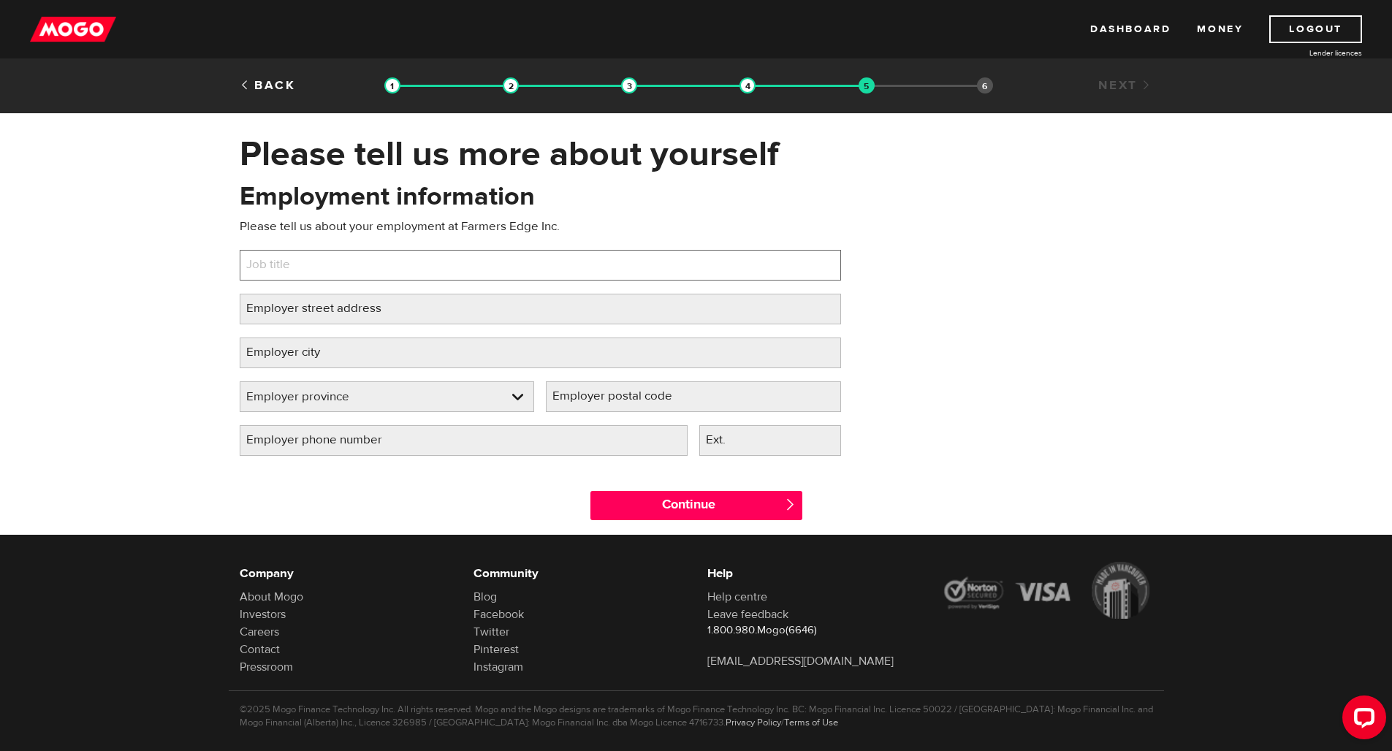
click at [509, 274] on input "Job title" at bounding box center [540, 265] width 601 height 31
click at [551, 287] on div "Employment information Please tell us about your employment at Farmers Edge Inc…" at bounding box center [540, 324] width 623 height 290
type input "Compensation and Benefits Specialist"
click at [378, 306] on label "Employer street address" at bounding box center [326, 309] width 172 height 30
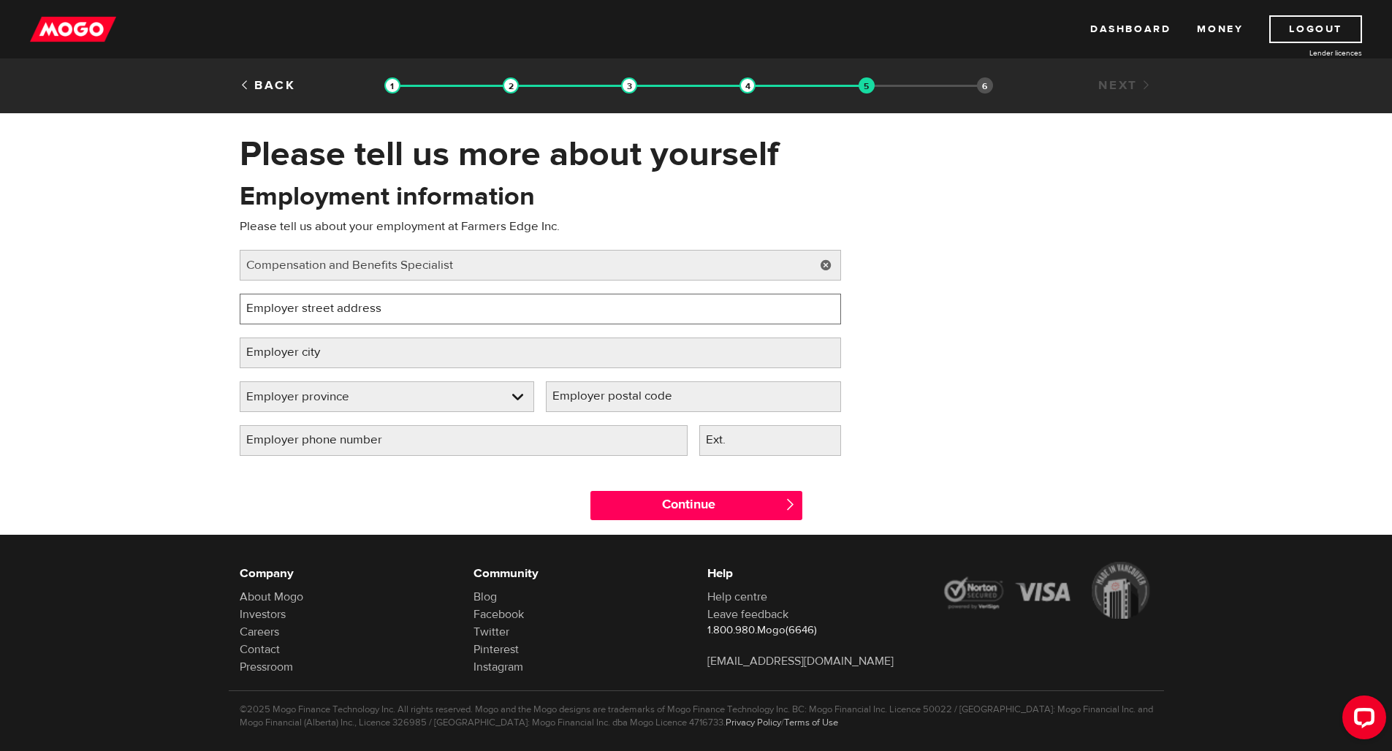
click at [378, 306] on input "Employer street address" at bounding box center [540, 309] width 601 height 31
click at [293, 308] on input "1341" at bounding box center [540, 309] width 601 height 31
type input "1341 Dugald Rd"
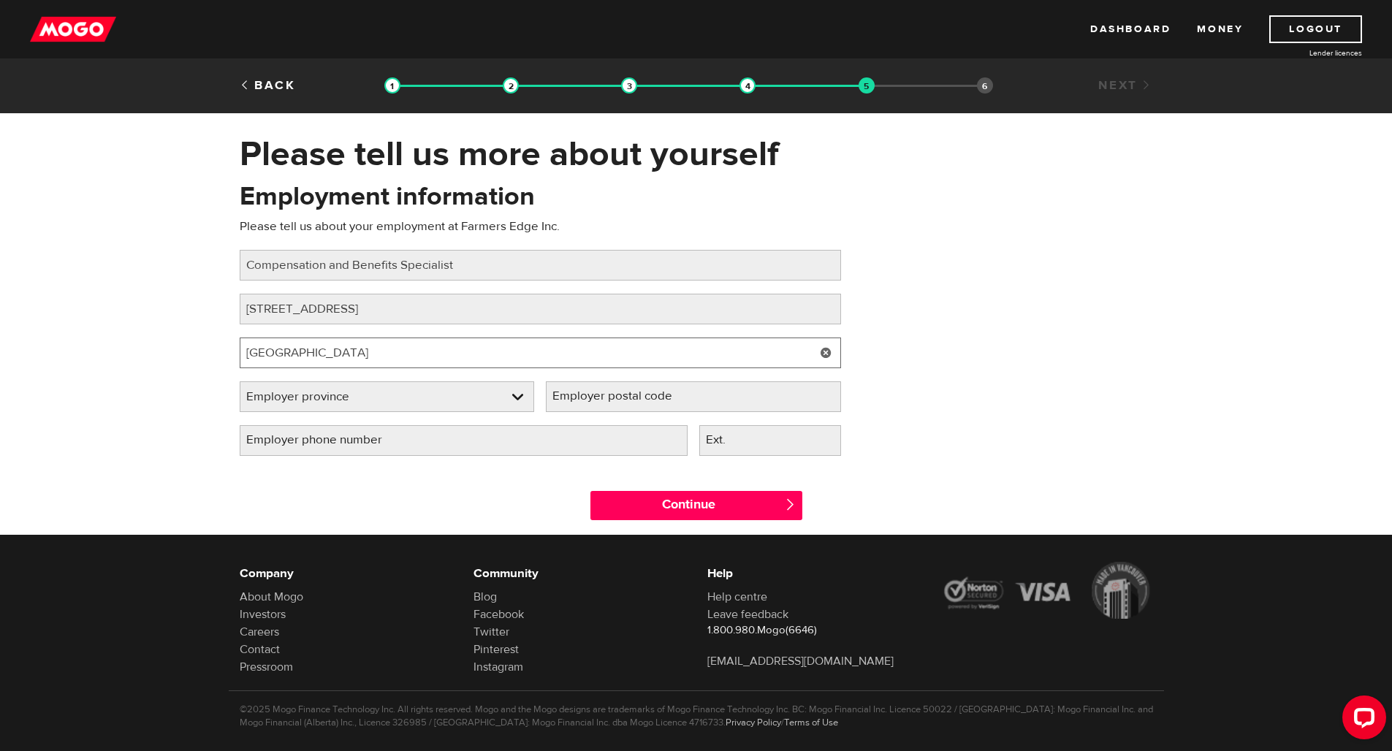
type input "Winnipeg"
click at [346, 389] on link at bounding box center [387, 396] width 294 height 29
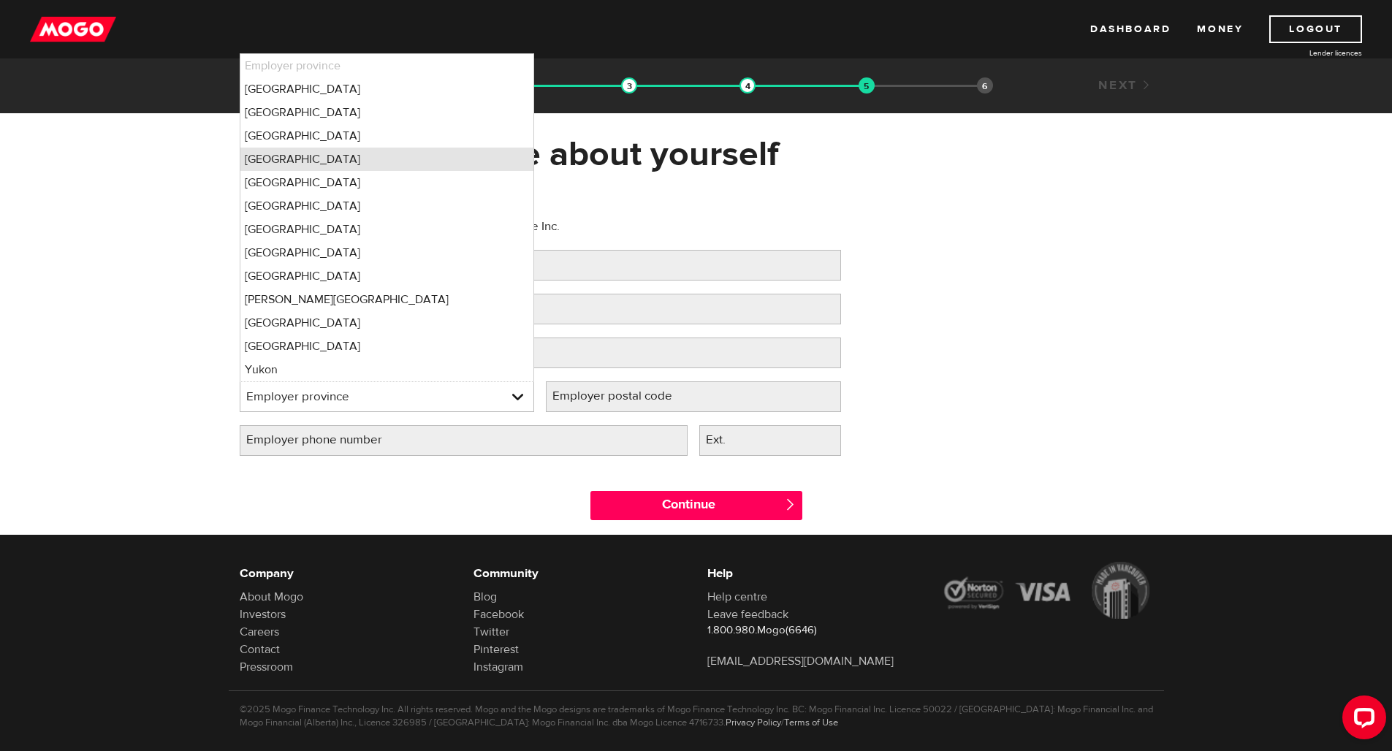
click at [303, 167] on li "Manitoba" at bounding box center [387, 159] width 294 height 23
select select "MB"
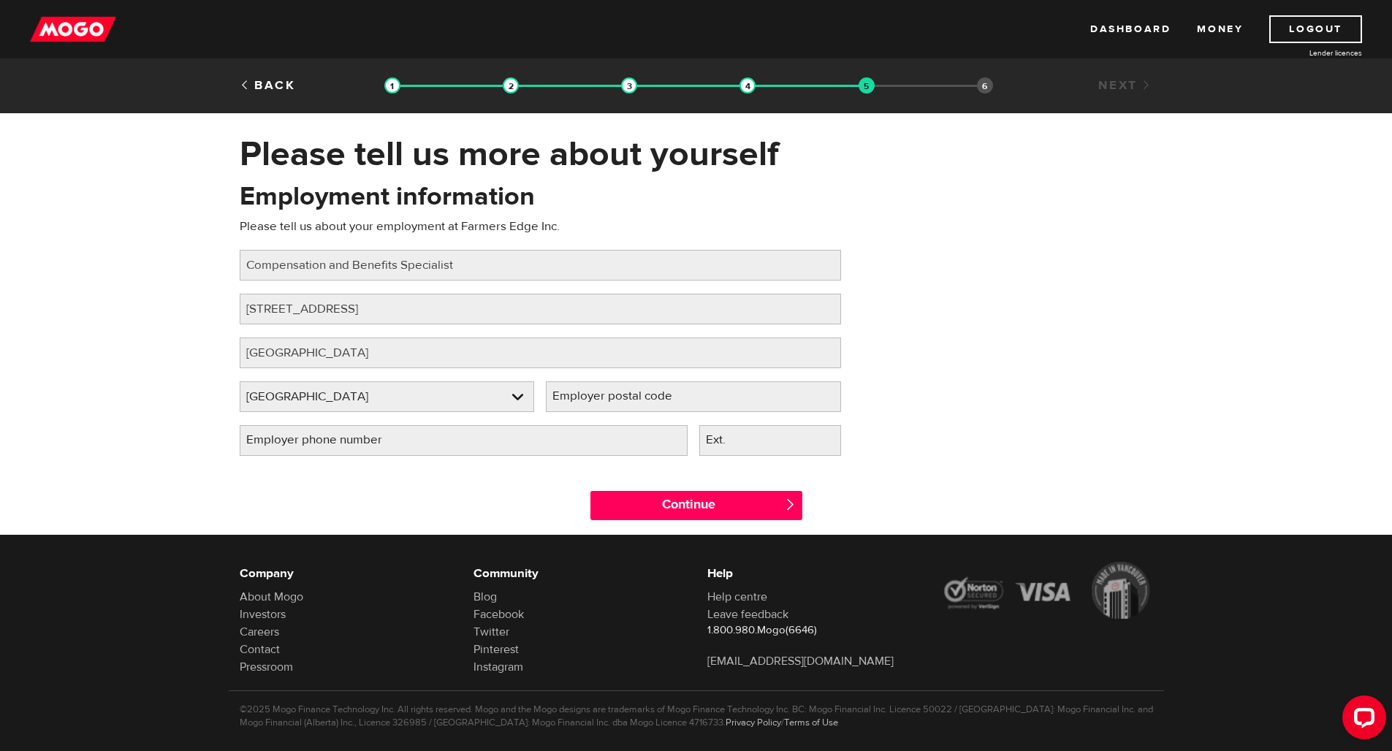
click at [589, 394] on label "Employer postal code" at bounding box center [624, 396] width 156 height 30
click at [589, 394] on input "Employer postal code" at bounding box center [693, 396] width 295 height 31
type input "R2J0H3"
click at [542, 498] on div "Continue " at bounding box center [696, 502] width 935 height 66
click at [535, 446] on input "Employer phone number" at bounding box center [464, 440] width 448 height 31
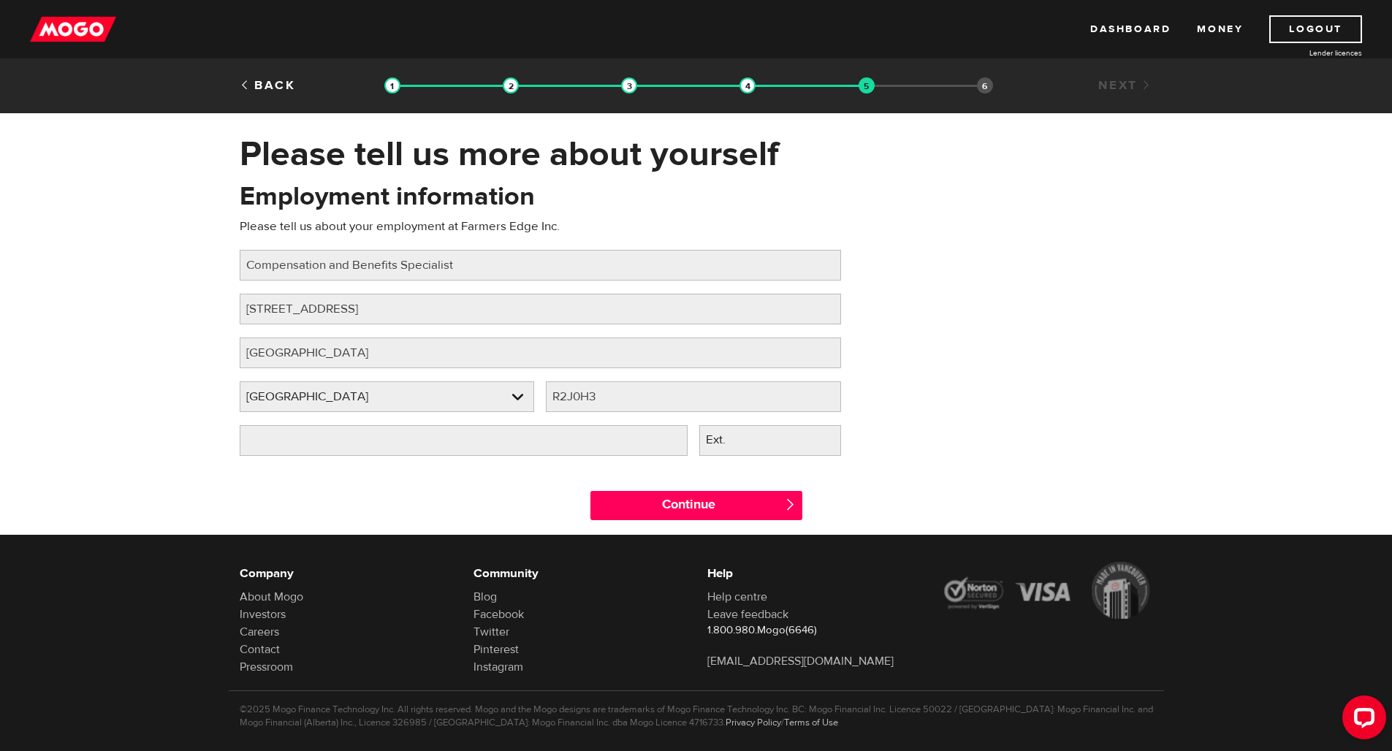
click at [526, 472] on div "Continue " at bounding box center [696, 502] width 935 height 66
click at [489, 446] on input "Employer phone number" at bounding box center [464, 440] width 448 height 31
type input "(1 ) -"
type input "(866) 724-3343"
click at [506, 523] on div "Continue " at bounding box center [696, 502] width 935 height 66
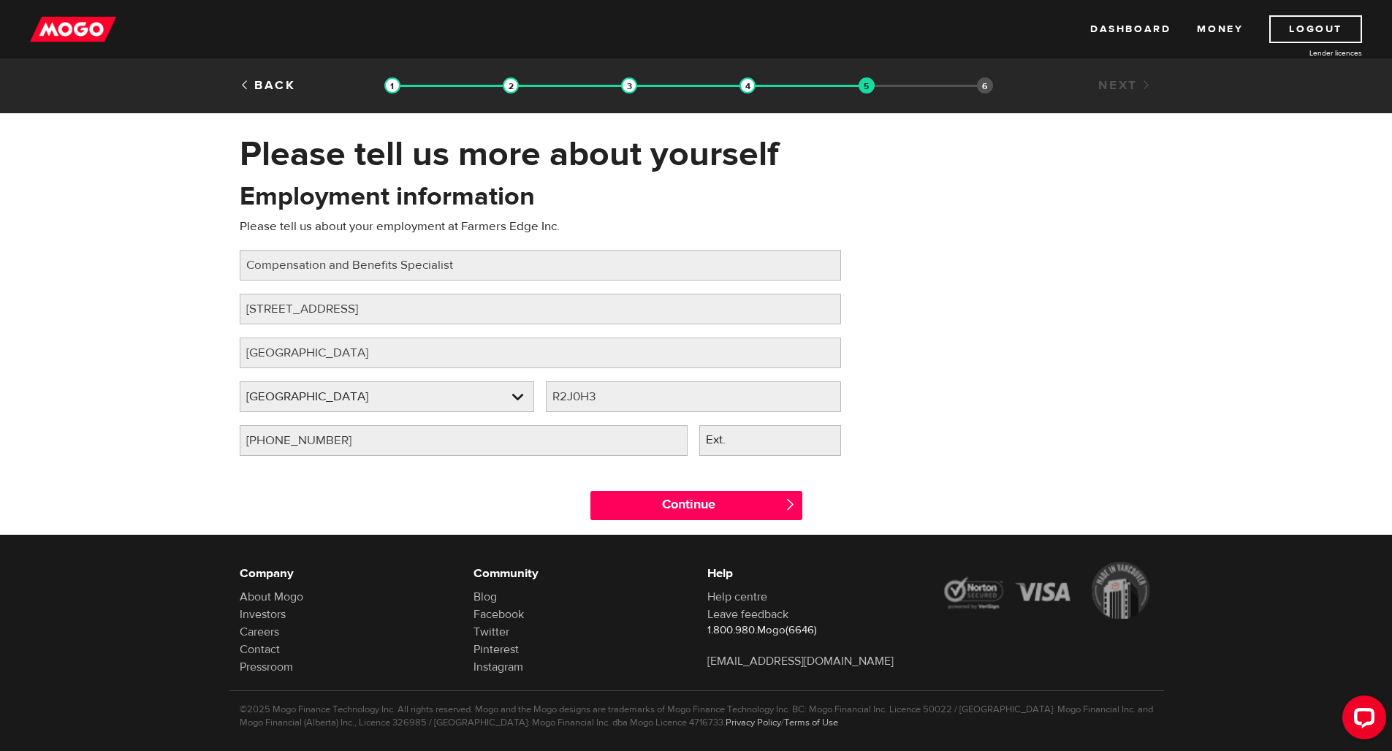
click at [510, 497] on div "Continue " at bounding box center [696, 502] width 935 height 66
click at [665, 499] on input "Continue" at bounding box center [696, 505] width 212 height 29
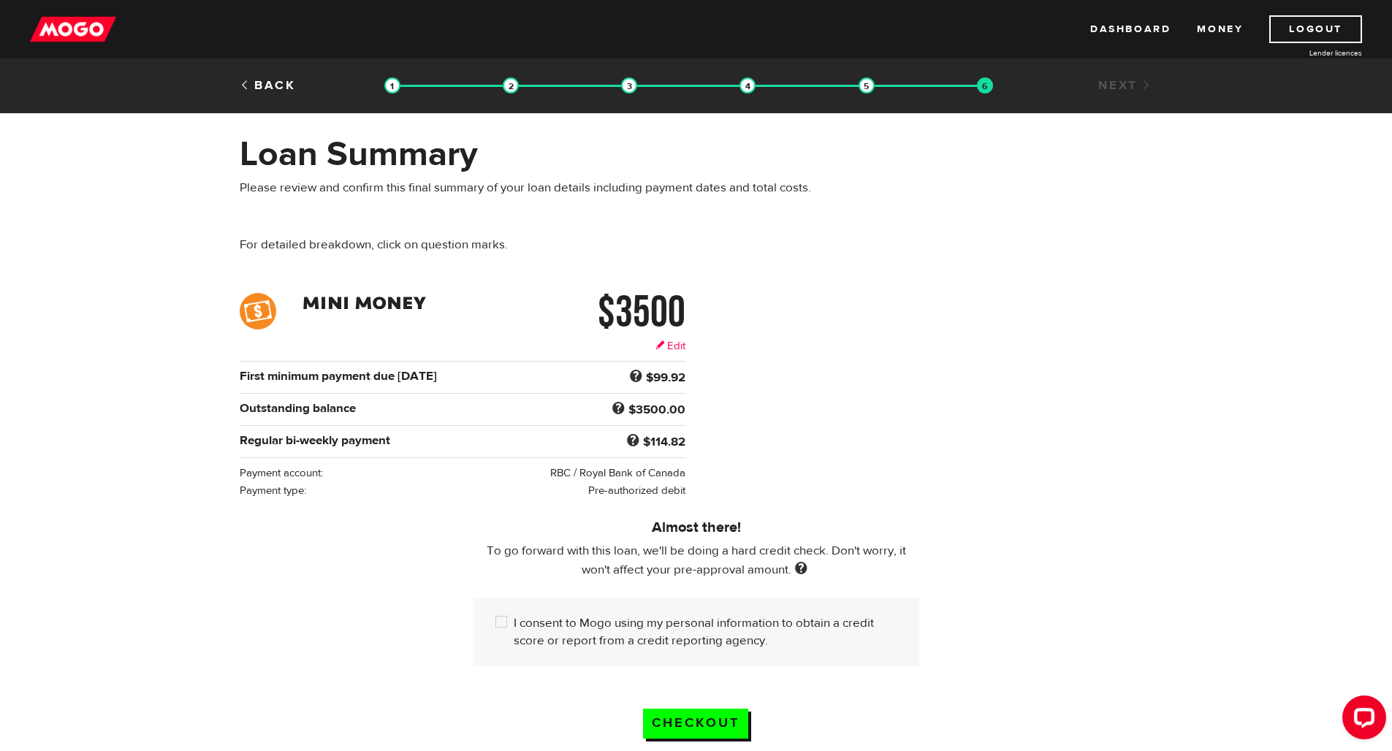
click at [669, 345] on link "Edit" at bounding box center [670, 345] width 30 height 15
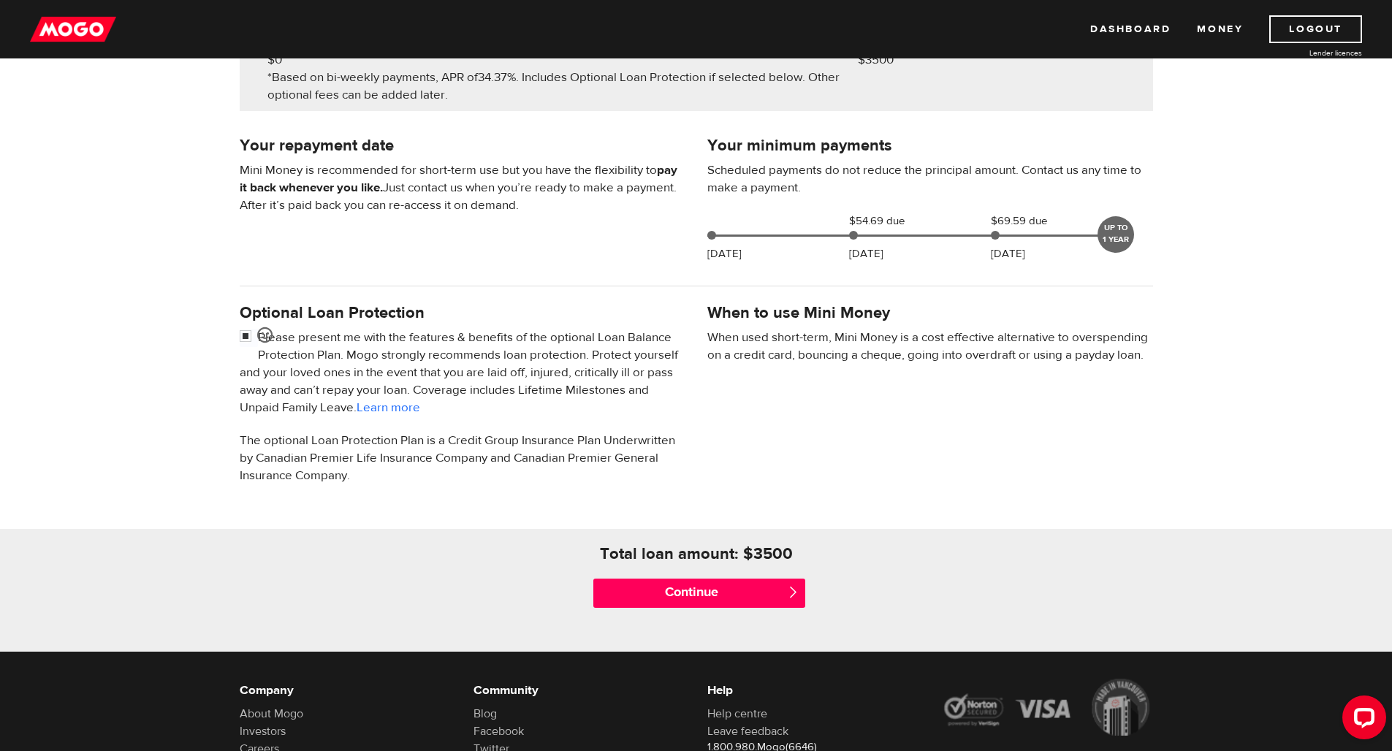
scroll to position [333, 0]
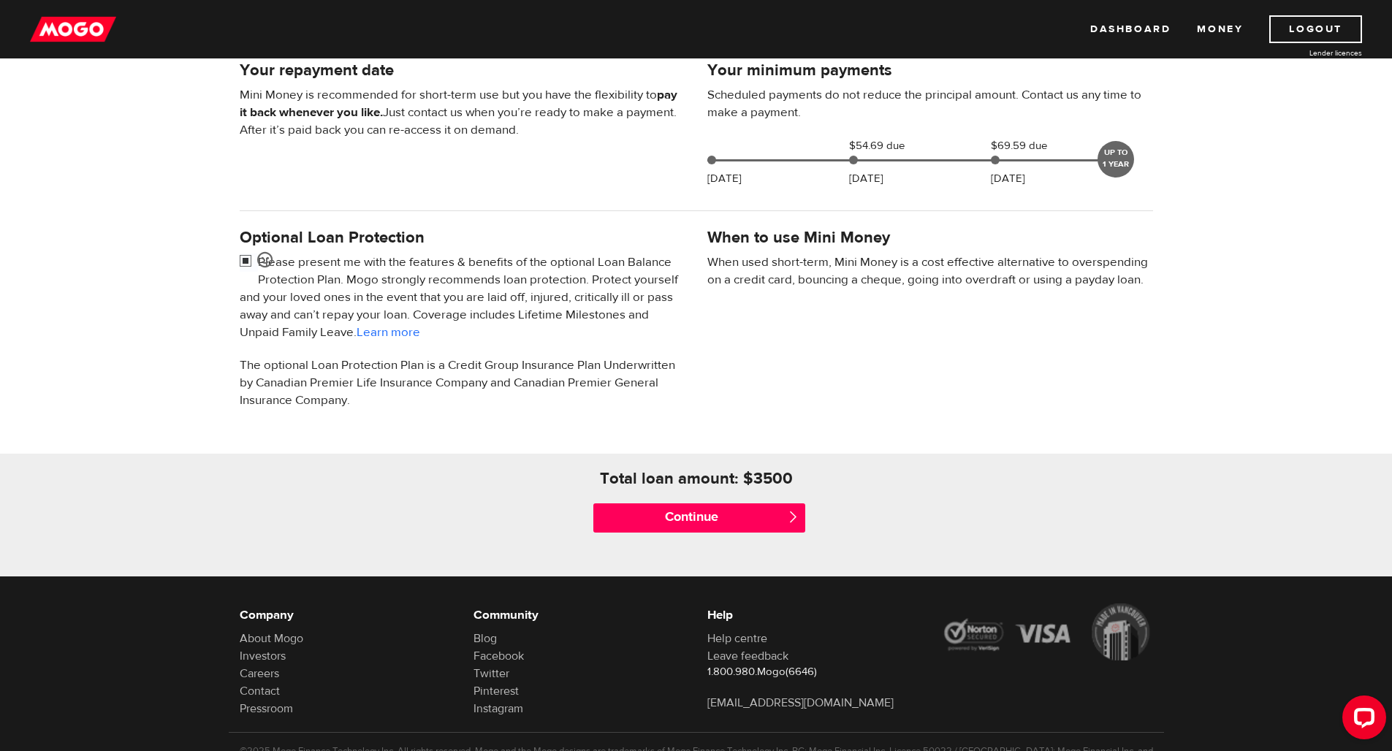
click at [243, 264] on input "checkbox" at bounding box center [249, 263] width 18 height 18
checkbox input "false"
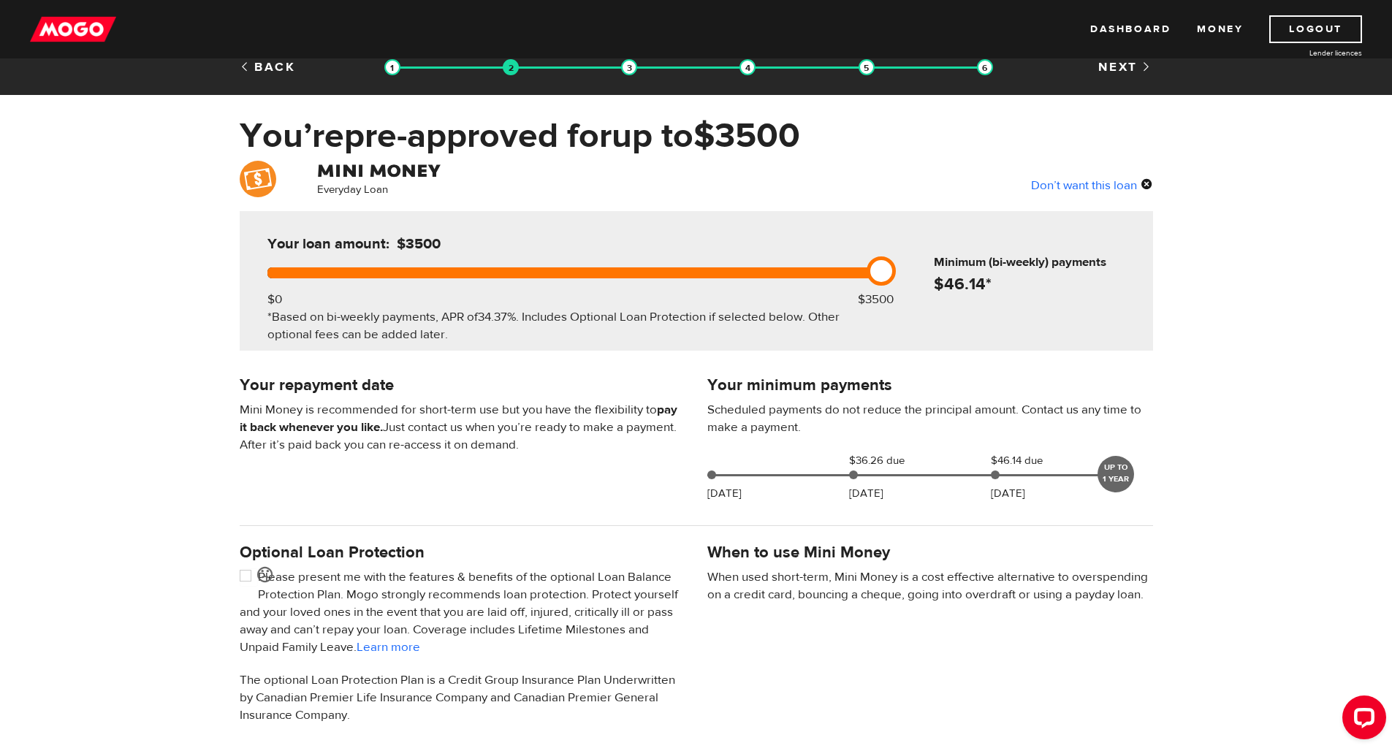
scroll to position [206, 0]
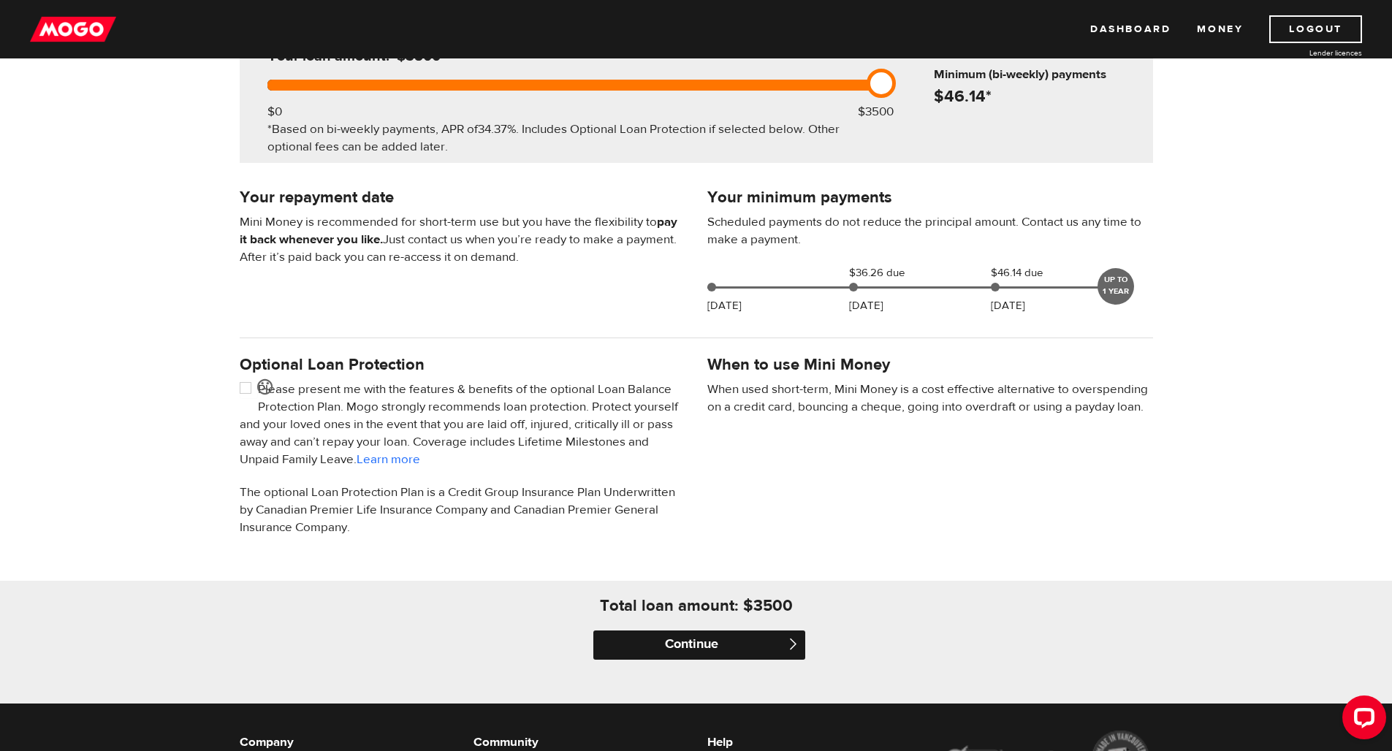
click at [704, 645] on input "Continue" at bounding box center [699, 645] width 212 height 29
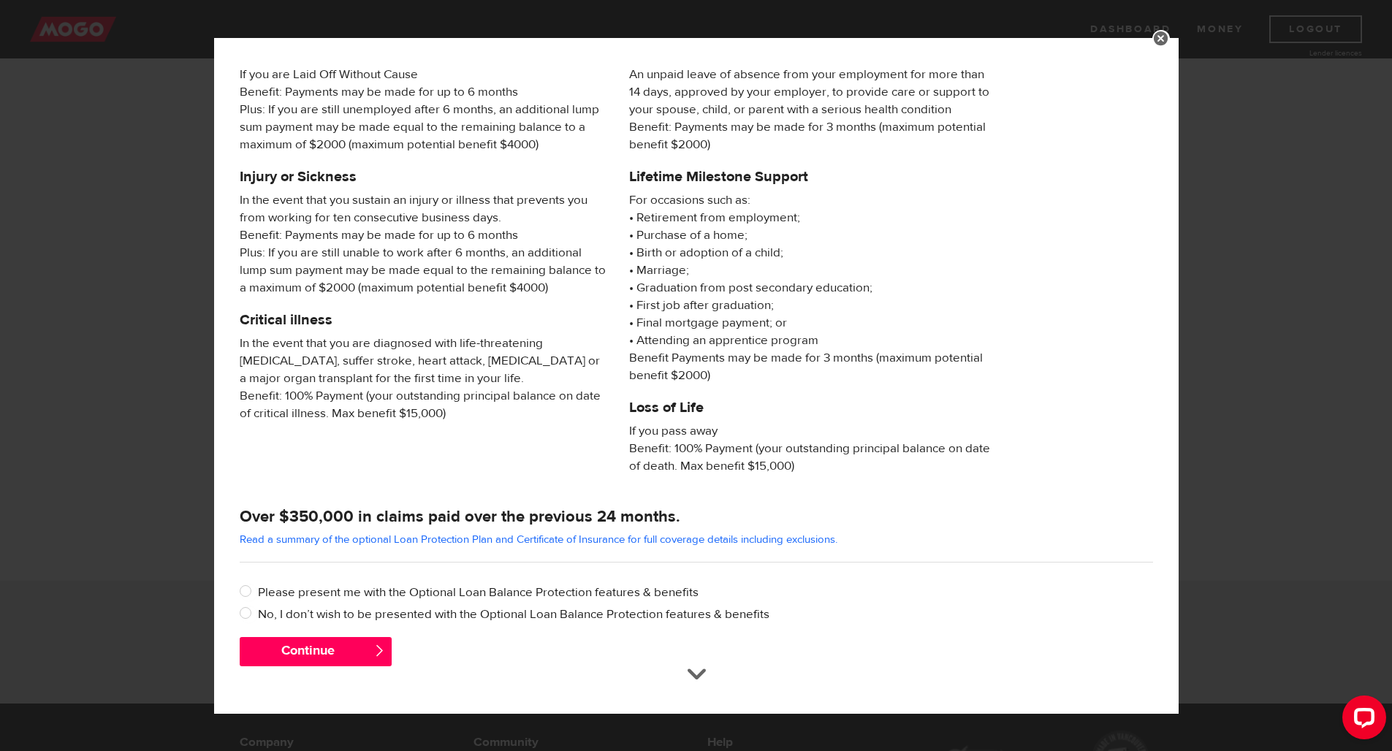
scroll to position [357, 0]
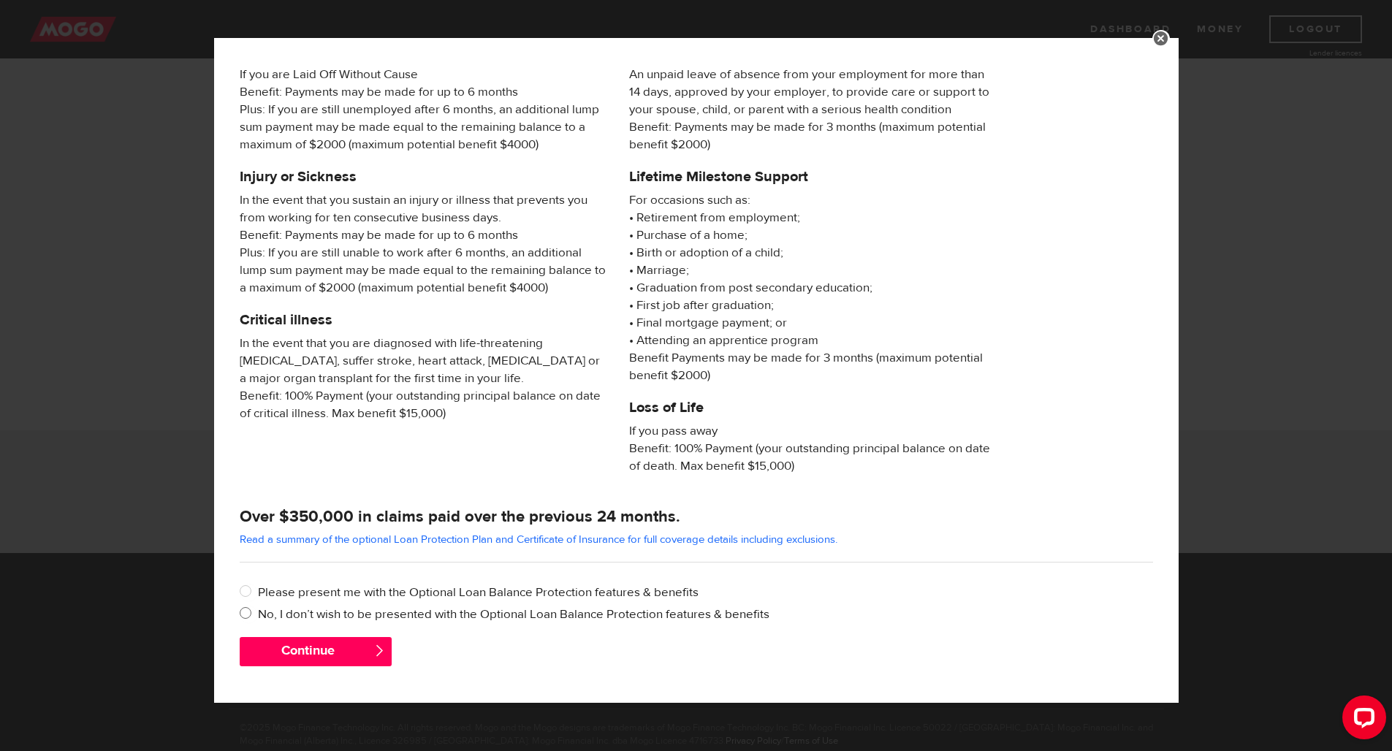
click at [281, 611] on label "No, I don’t wish to be presented with the Optional Loan Balance Protection feat…" at bounding box center [705, 615] width 895 height 18
click at [258, 611] on input "No, I don’t wish to be presented with the Optional Loan Balance Protection feat…" at bounding box center [249, 615] width 18 height 18
radio input "true"
click at [301, 648] on button "Continue" at bounding box center [316, 651] width 152 height 29
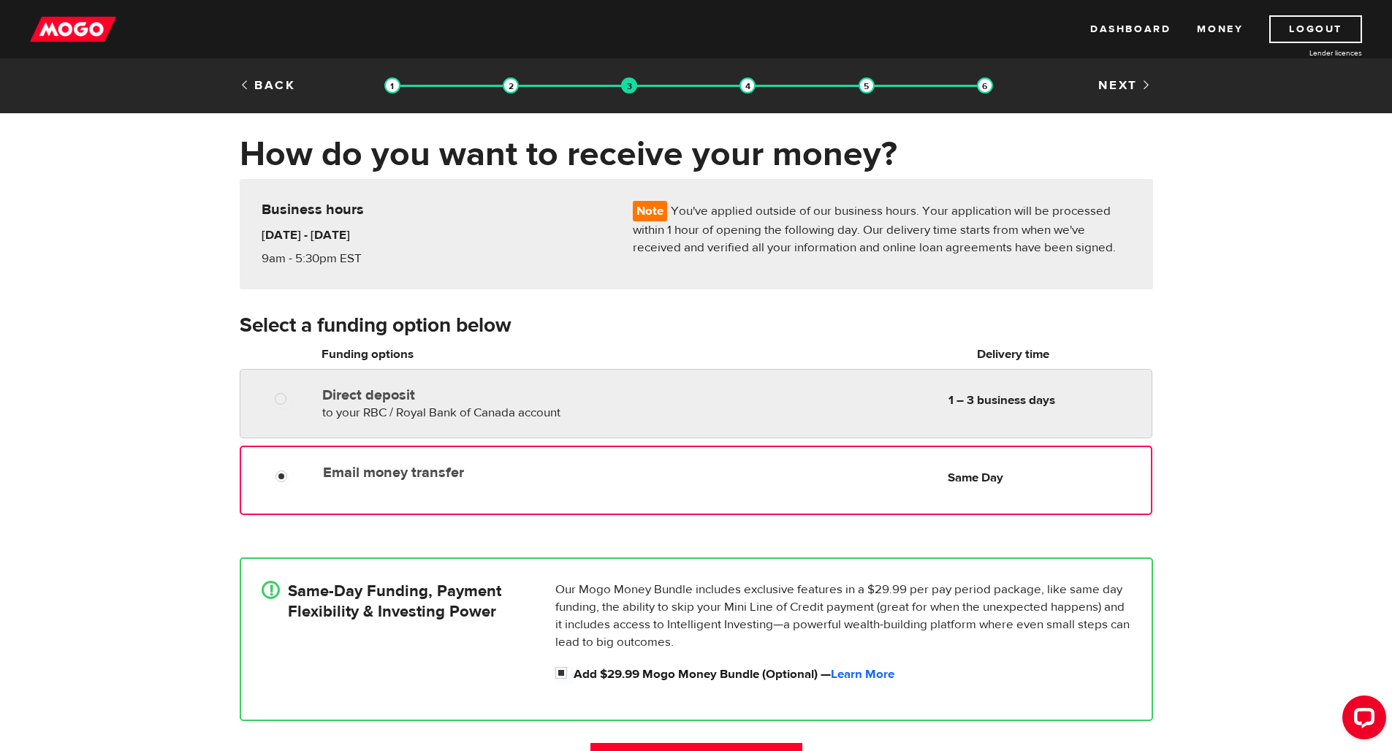
scroll to position [184, 0]
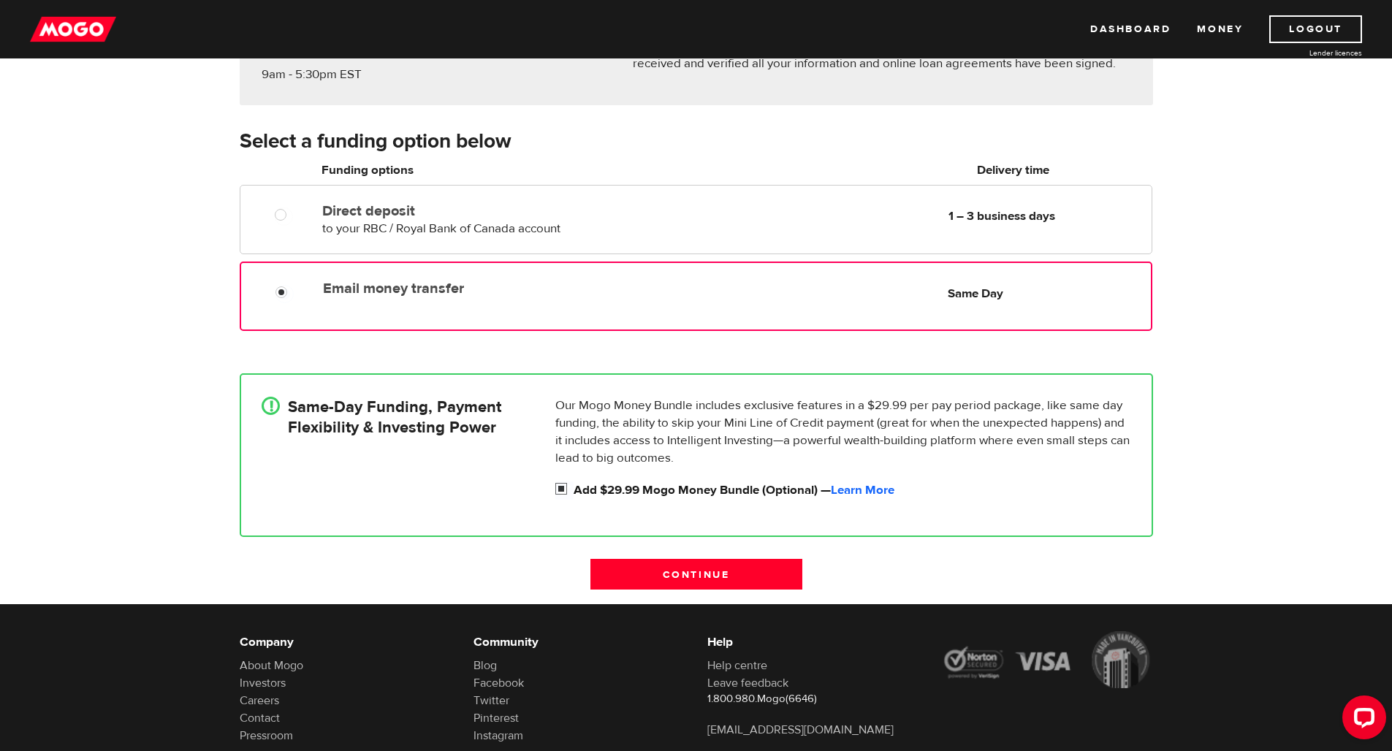
click at [564, 491] on input "Add $29.99 Mogo Money Bundle (Optional) — Learn More" at bounding box center [564, 491] width 18 height 18
checkbox input "false"
radio input "false"
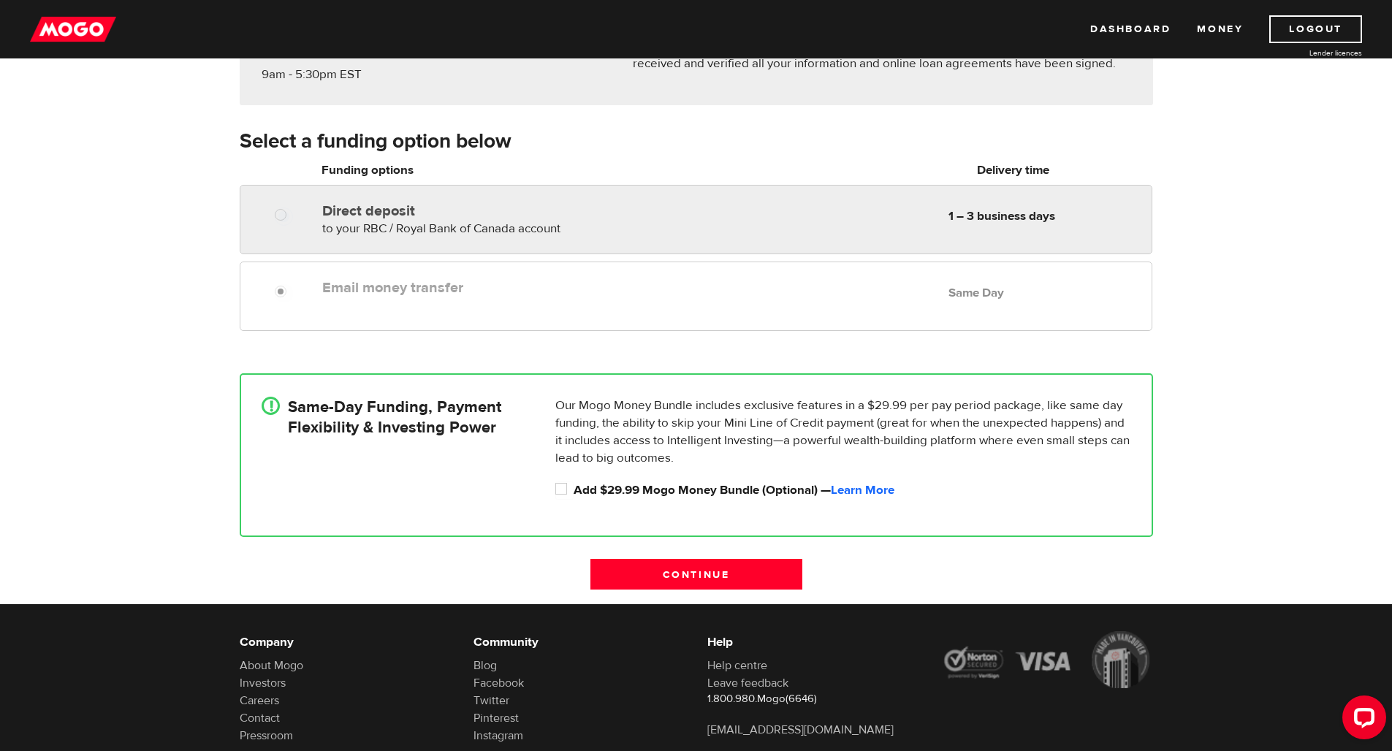
radio input "true"
click at [380, 235] on span "to your RBC / Royal Bank of Canada account" at bounding box center [441, 229] width 238 height 16
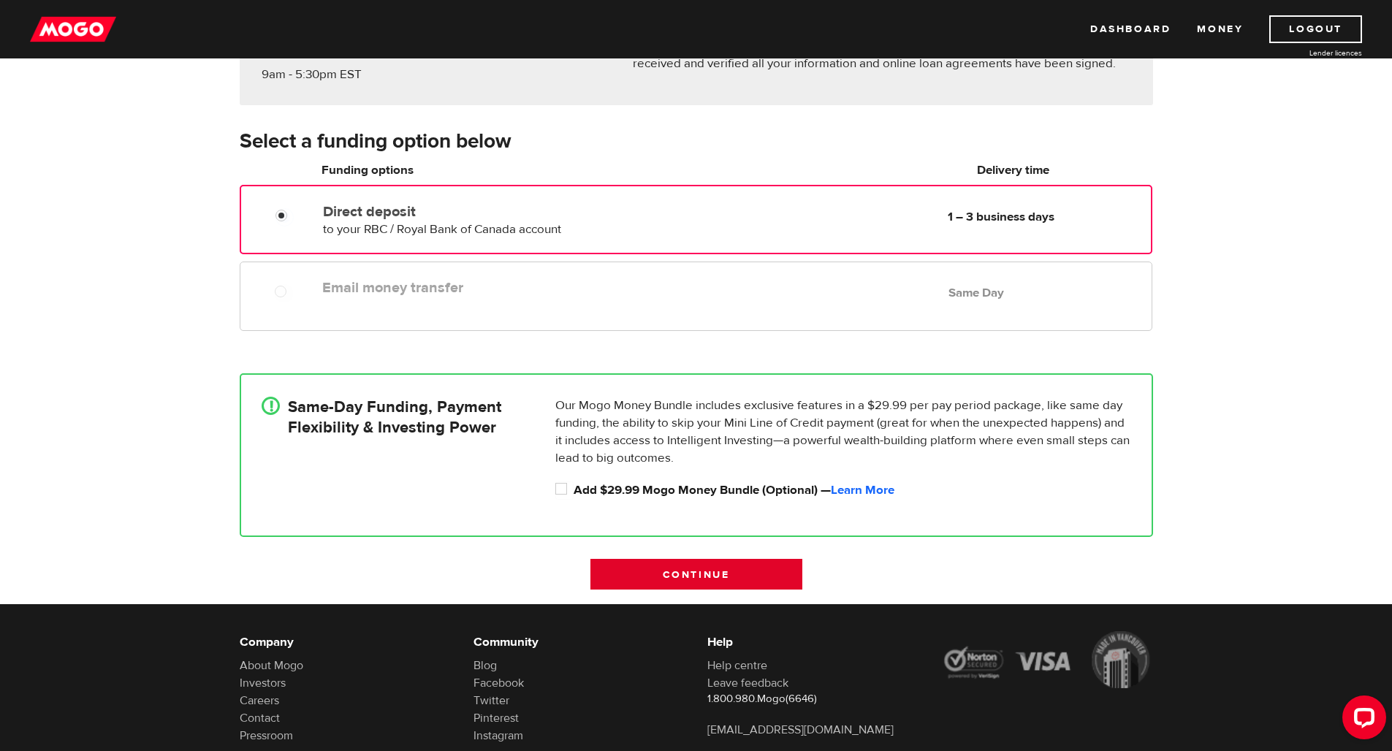
click at [731, 574] on input "Continue" at bounding box center [696, 574] width 212 height 31
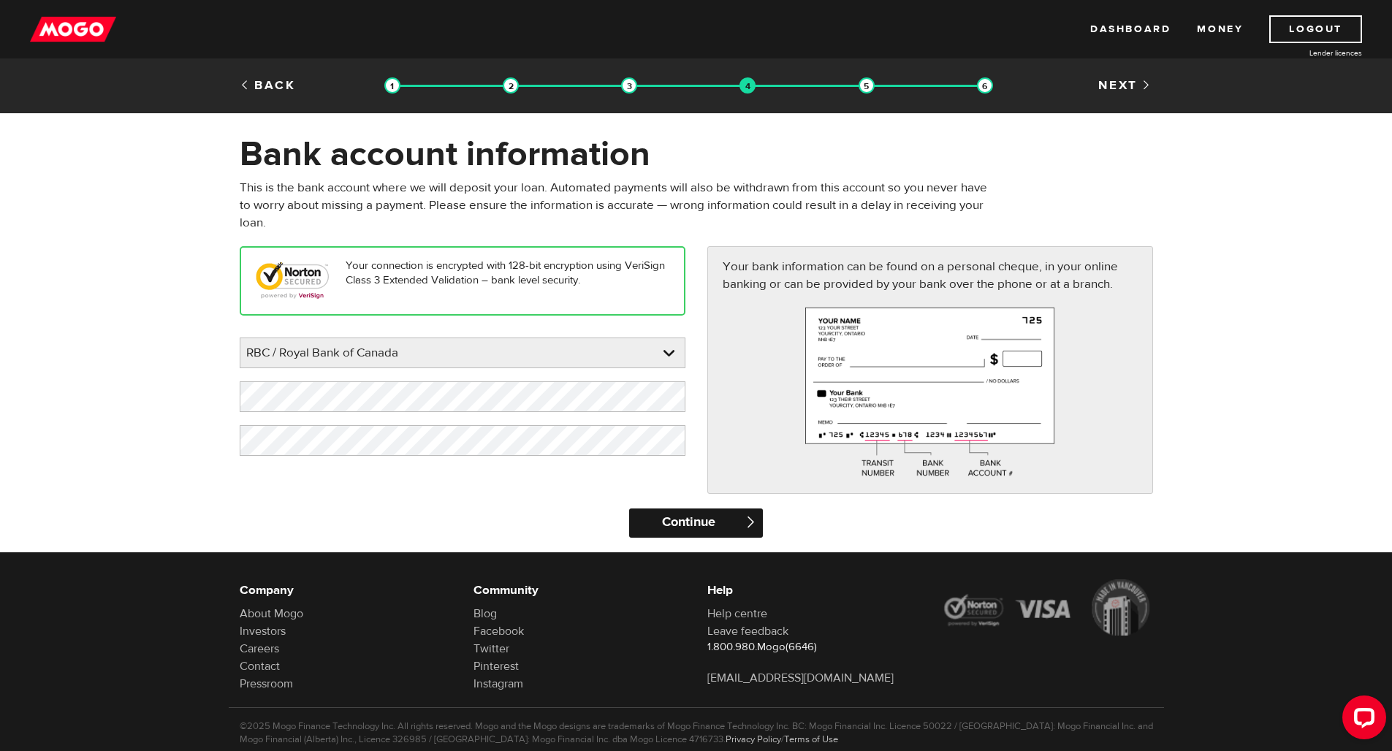
click at [680, 525] on input "Continue" at bounding box center [696, 523] width 134 height 29
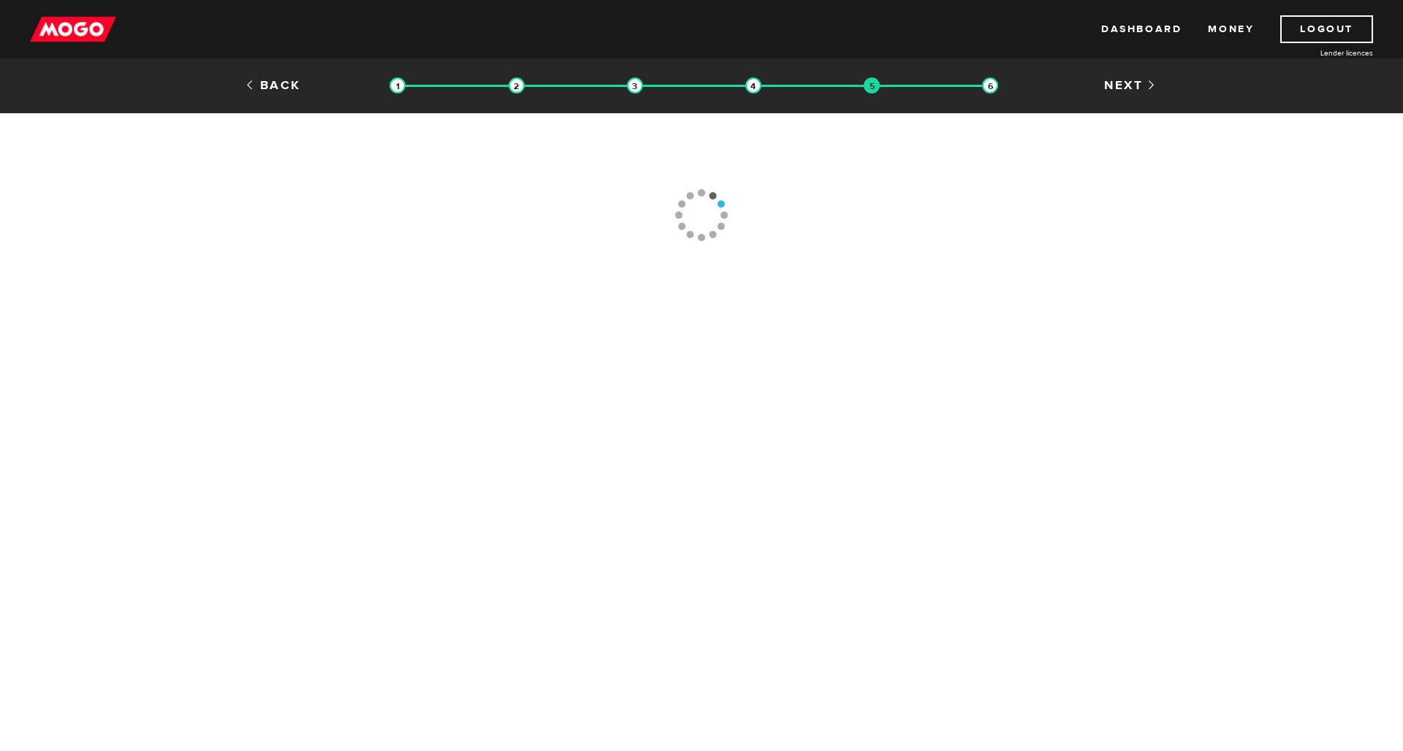
type input "[PHONE_NUMBER]"
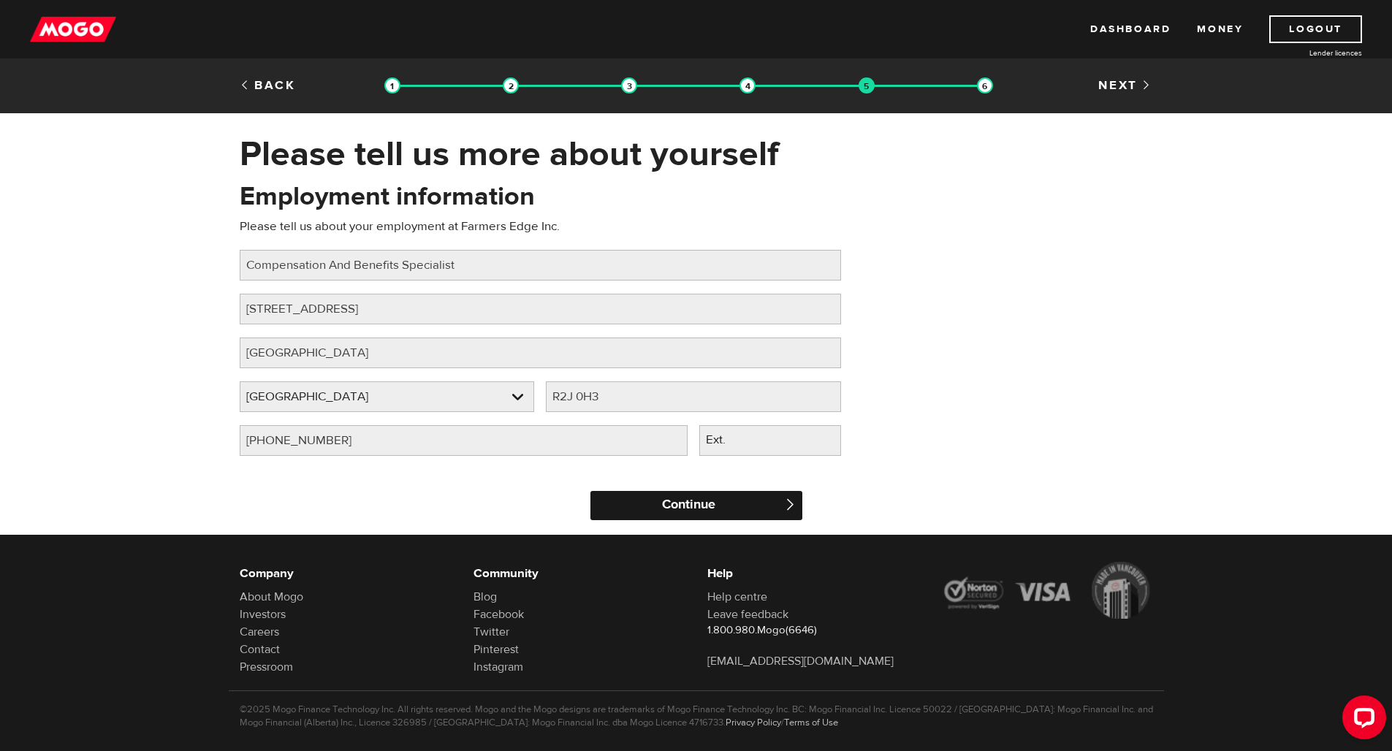
click at [689, 497] on input "Continue" at bounding box center [696, 505] width 212 height 29
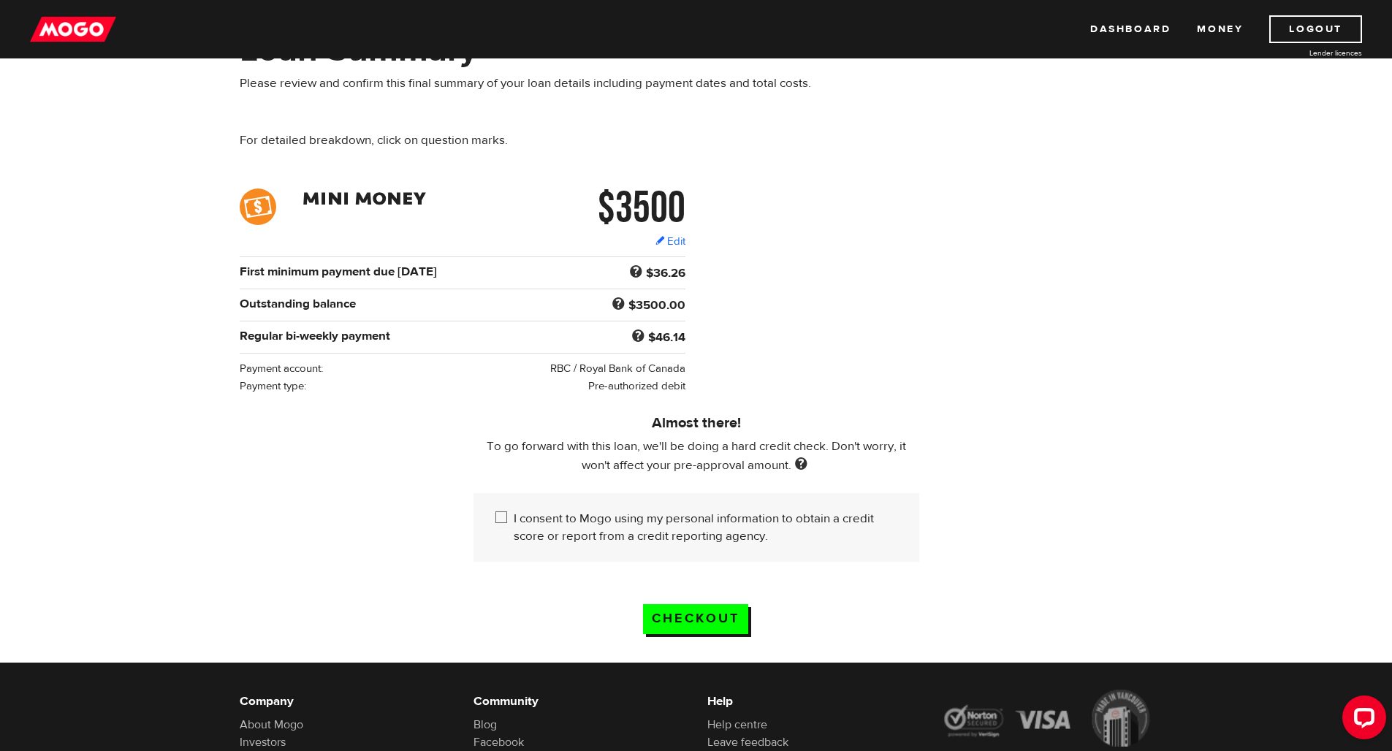
scroll to position [142, 0]
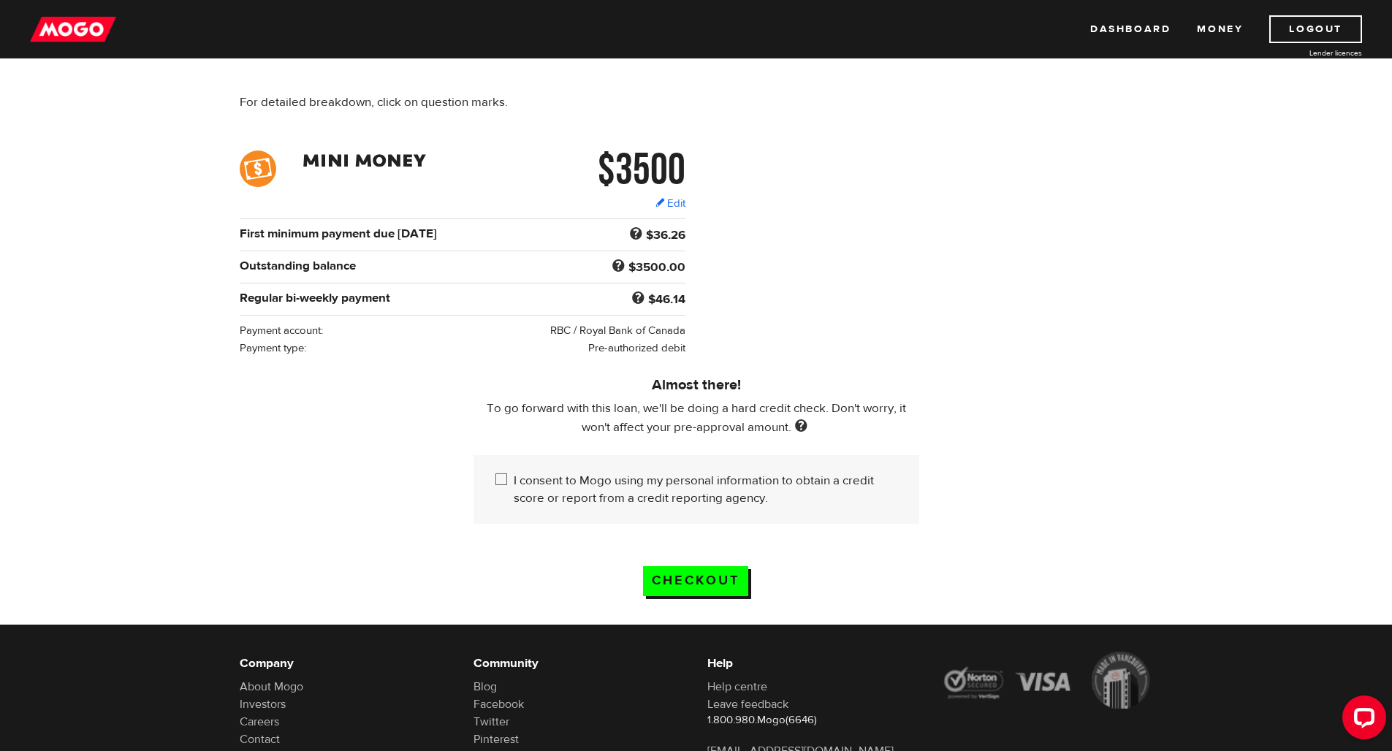
click at [500, 482] on input "I consent to Mogo using my personal information to obtain a credit score or rep…" at bounding box center [504, 481] width 18 height 18
checkbox input "true"
click at [1007, 362] on div "Almost there! To go forward with this loan, we'll be doing a hard credit check.…" at bounding box center [696, 447] width 935 height 180
click at [950, 387] on div "Almost there! To go forward with this loan, we'll be doing a hard credit check.…" at bounding box center [696, 447] width 935 height 180
click at [686, 598] on div "Checkout" at bounding box center [696, 572] width 156 height 70
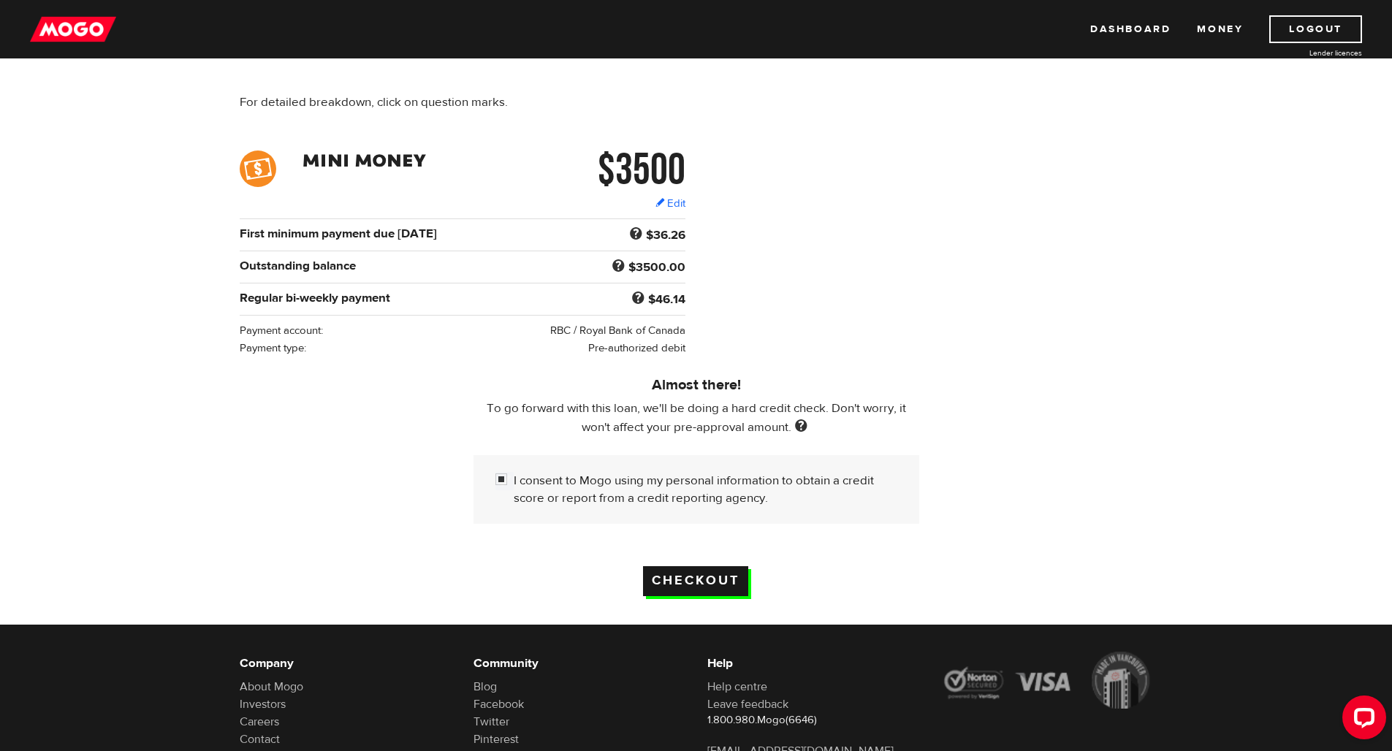
click at [681, 584] on input "Checkout" at bounding box center [695, 581] width 105 height 30
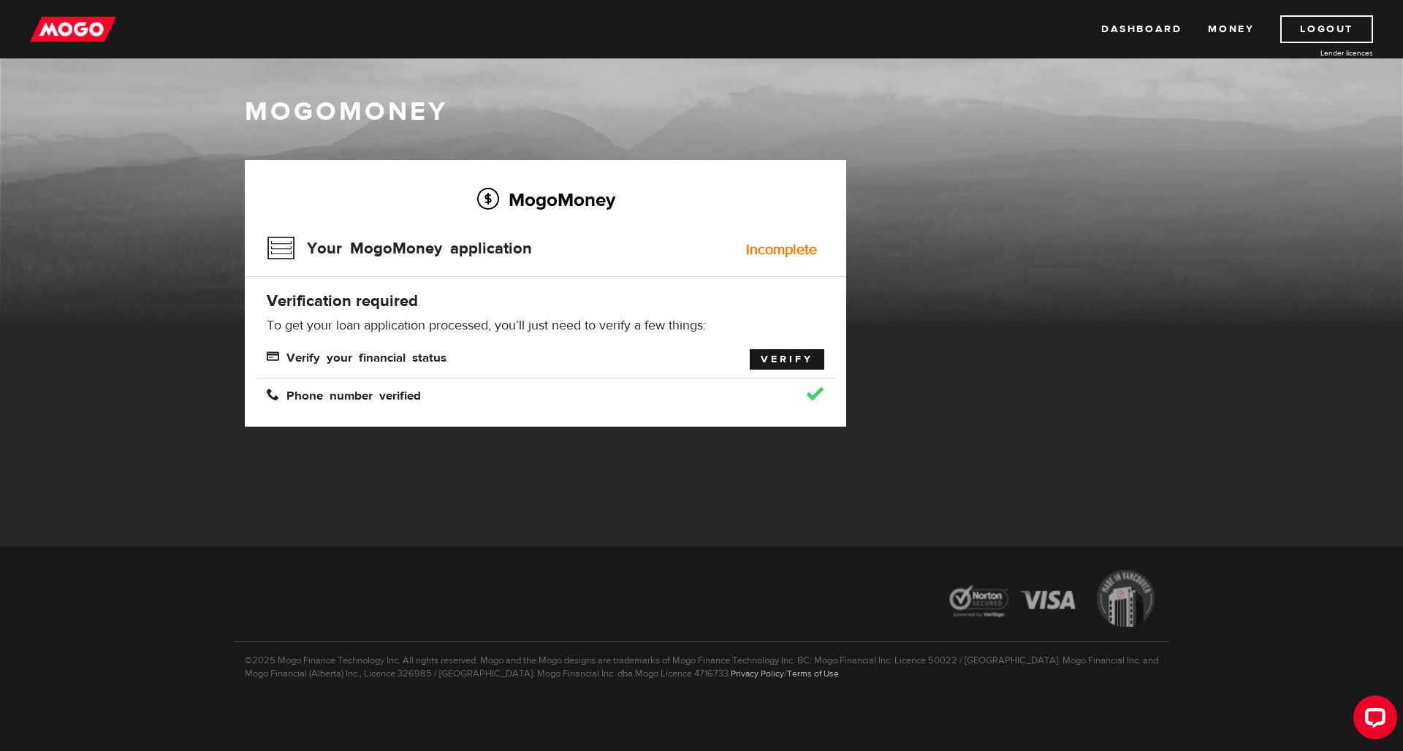
click at [772, 362] on link "Verify" at bounding box center [787, 359] width 75 height 20
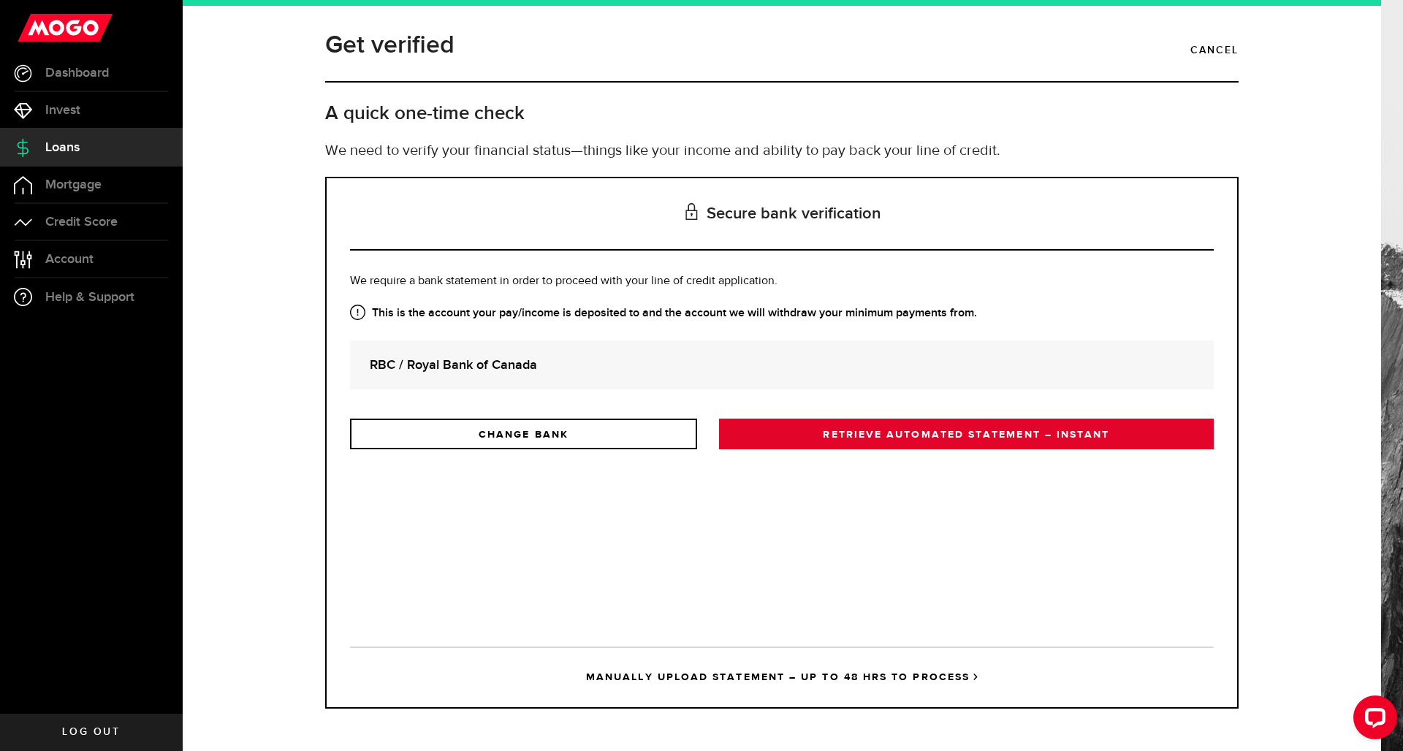
click at [779, 435] on link "RETRIEVE AUTOMATED STATEMENT – INSTANT" at bounding box center [966, 434] width 495 height 31
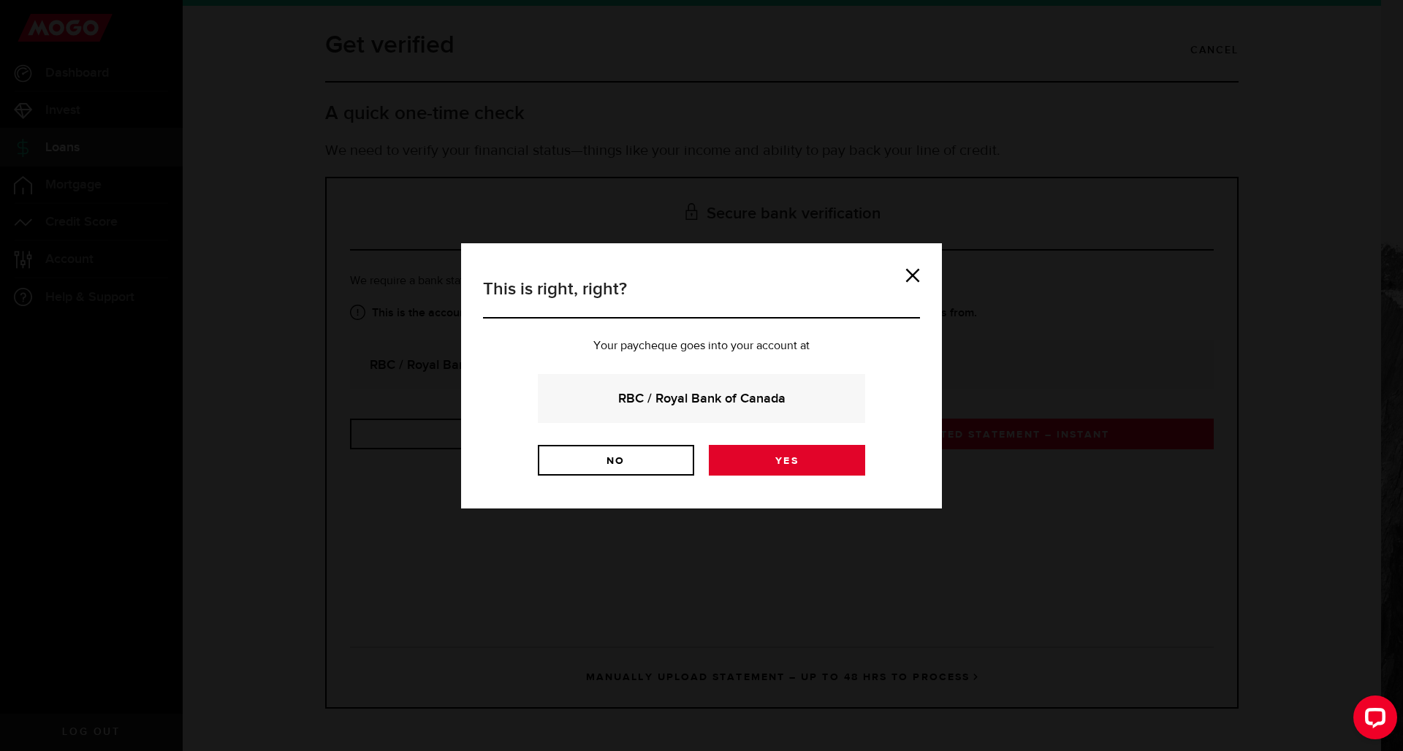
click at [766, 463] on link "Yes" at bounding box center [787, 460] width 156 height 31
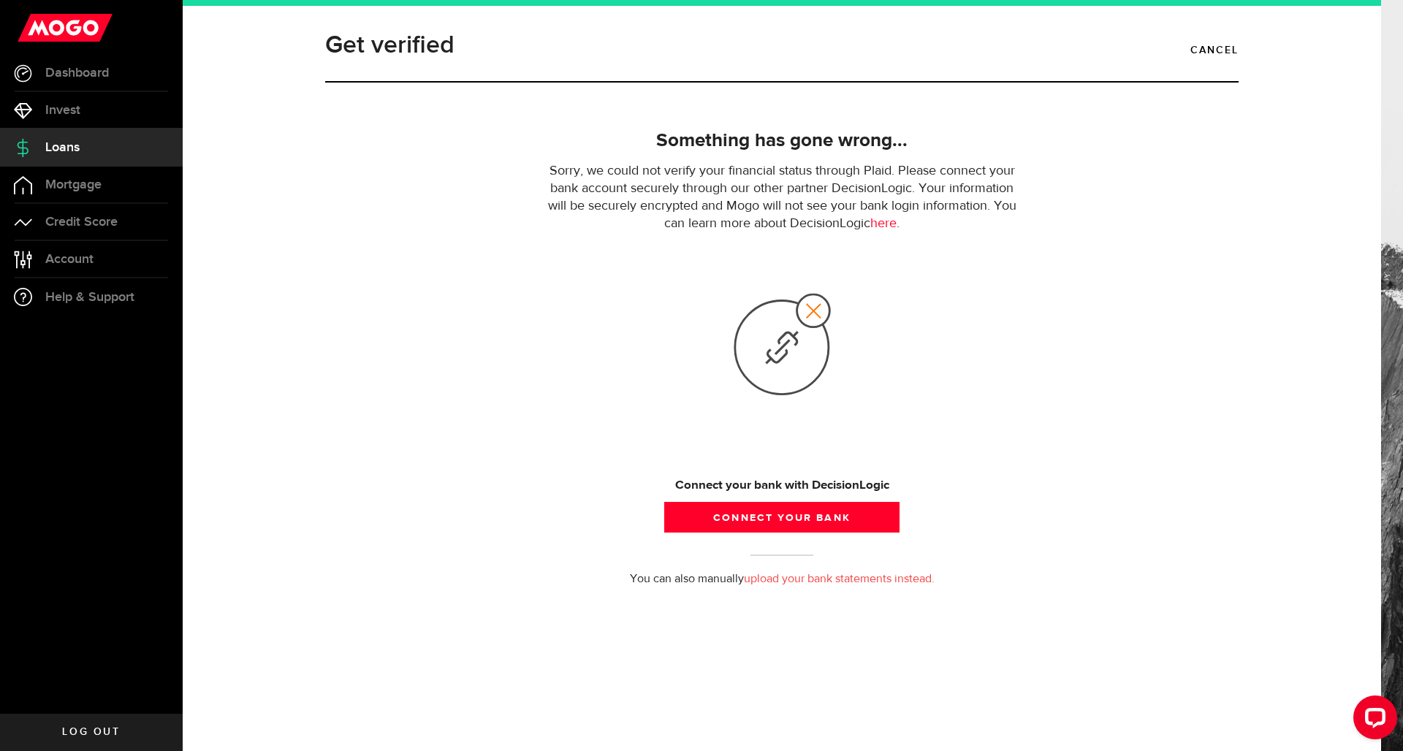
click at [826, 581] on link "upload your bank statements instead." at bounding box center [839, 580] width 191 height 12
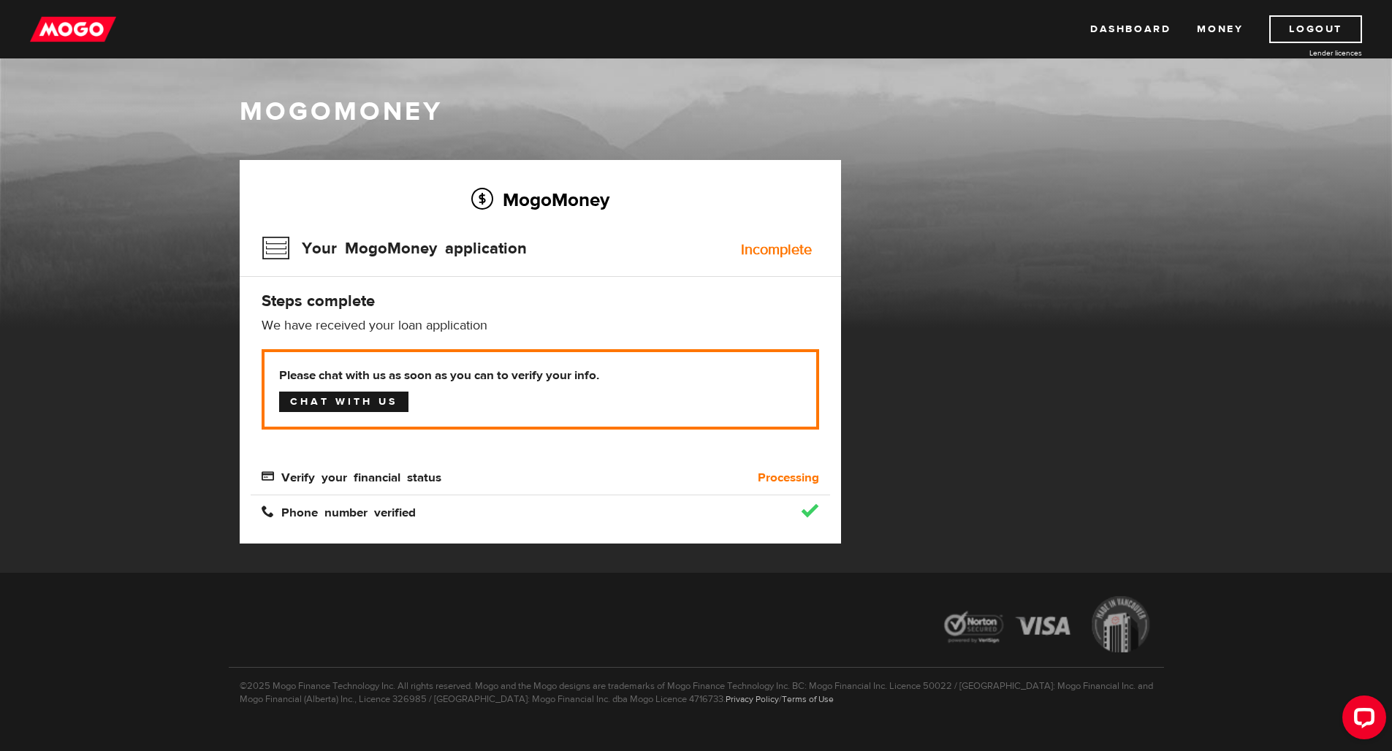
click at [389, 406] on link "Chat with us" at bounding box center [343, 402] width 129 height 20
click at [1156, 31] on link "Dashboard" at bounding box center [1130, 29] width 80 height 28
click at [1215, 32] on link "Money" at bounding box center [1220, 29] width 46 height 28
click at [1146, 18] on link "Dashboard" at bounding box center [1130, 29] width 80 height 28
